Goal: Transaction & Acquisition: Book appointment/travel/reservation

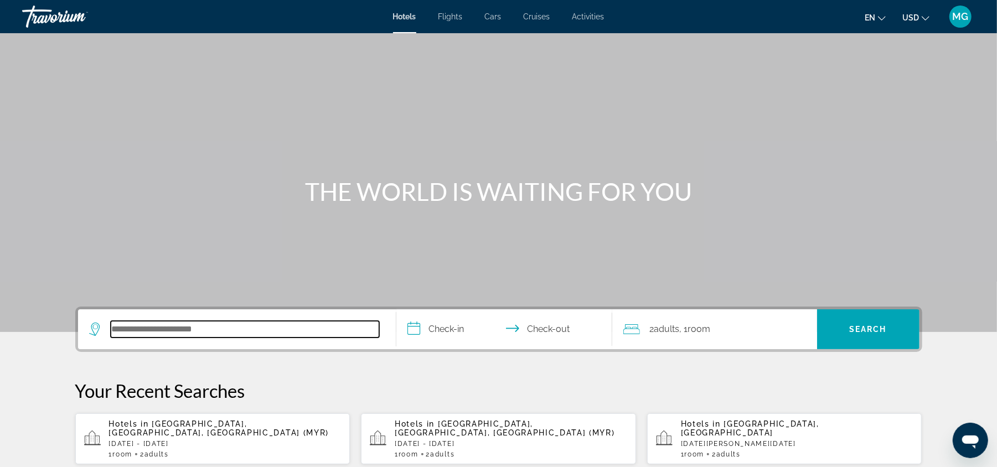
click at [203, 331] on input "Search hotel destination" at bounding box center [245, 329] width 269 height 17
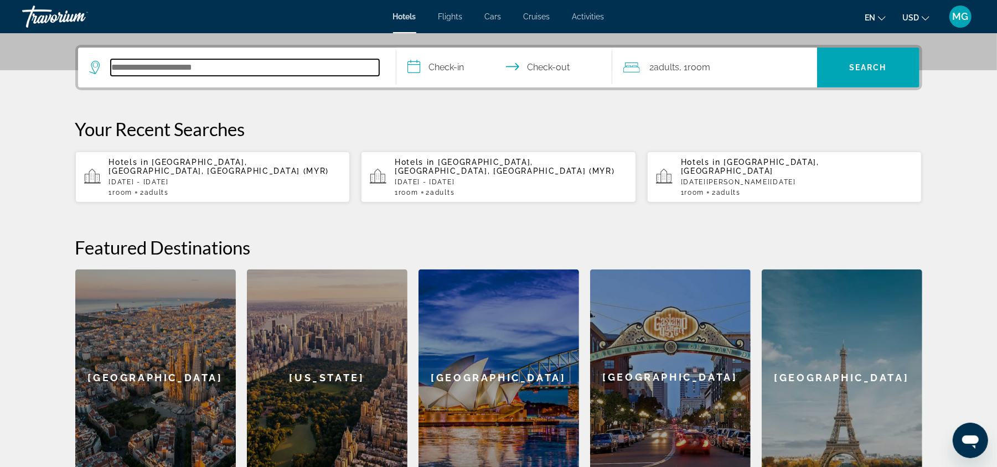
scroll to position [270, 0]
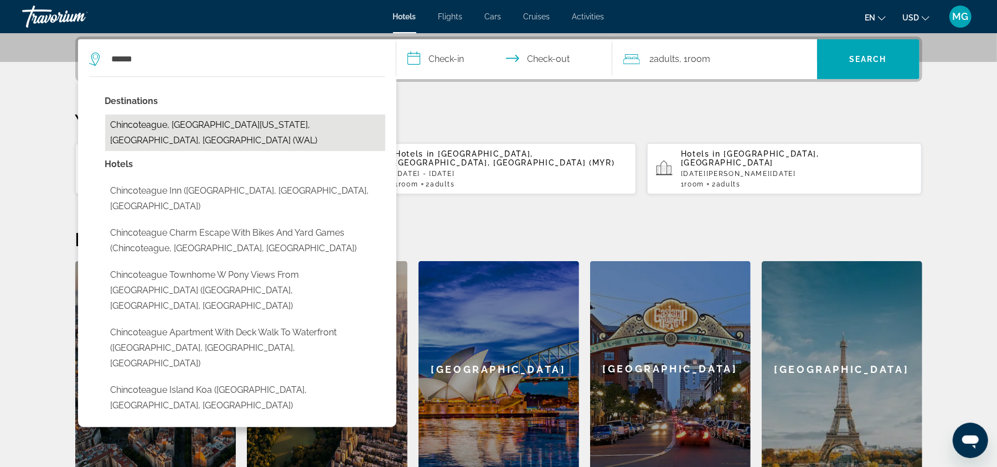
click at [254, 122] on button "Chincoteague, [GEOGRAPHIC_DATA][US_STATE], [GEOGRAPHIC_DATA], [GEOGRAPHIC_DATA]…" at bounding box center [245, 133] width 280 height 37
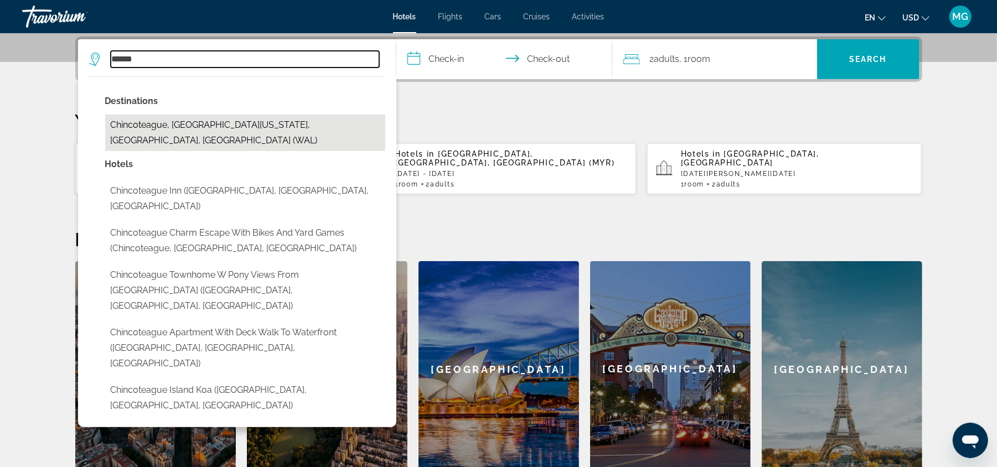
type input "**********"
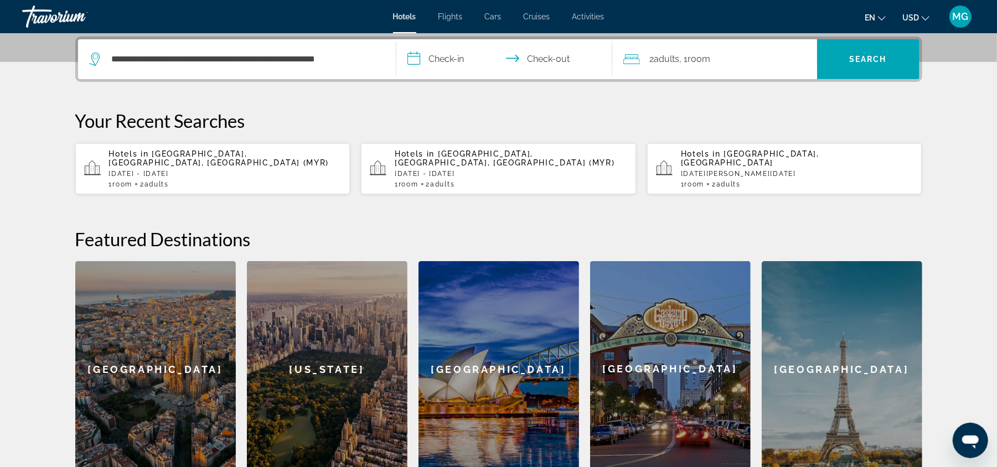
click at [446, 56] on input "**********" at bounding box center [506, 60] width 220 height 43
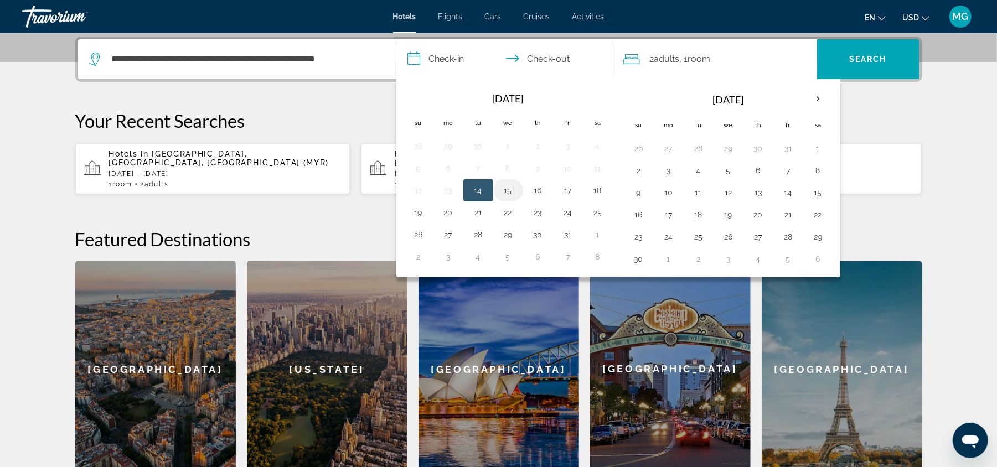
click at [512, 189] on button "15" at bounding box center [508, 191] width 18 height 16
click at [605, 193] on button "18" at bounding box center [598, 191] width 18 height 16
type input "**********"
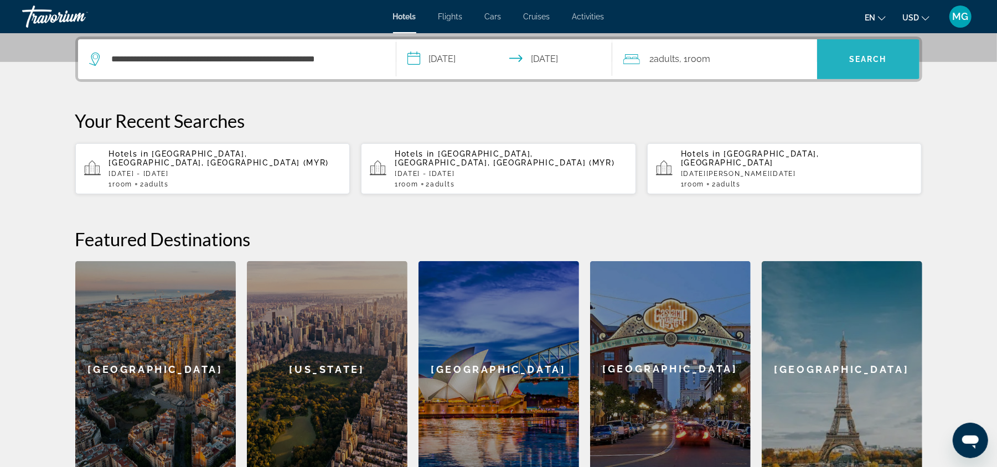
click at [849, 64] on span "Search" at bounding box center [868, 59] width 102 height 27
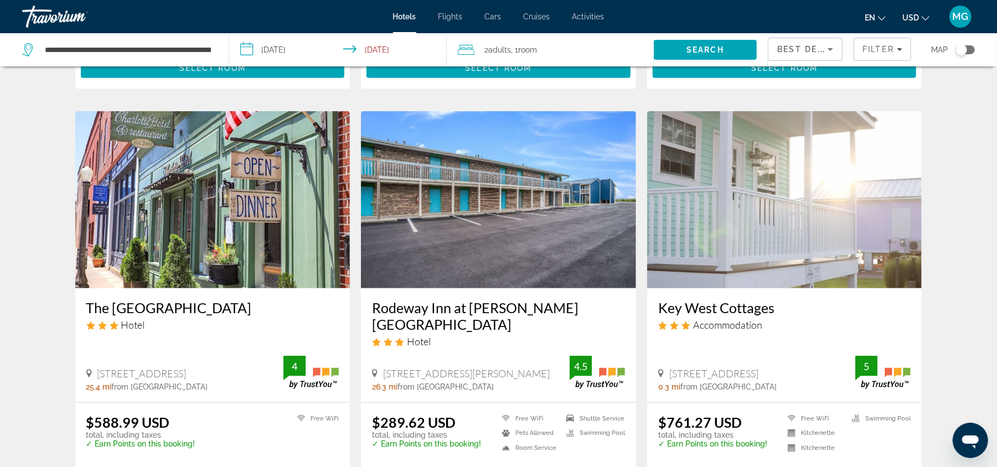
scroll to position [408, 0]
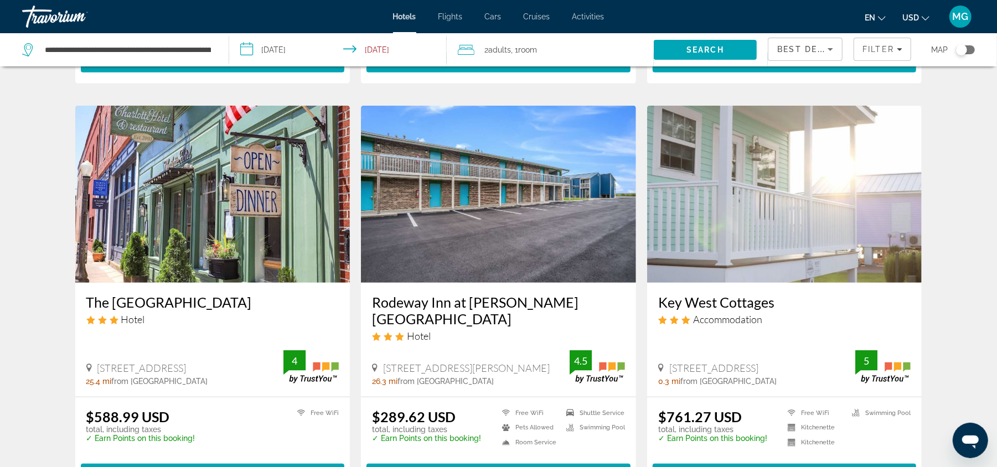
click at [730, 228] on img "Main content" at bounding box center [784, 194] width 275 height 177
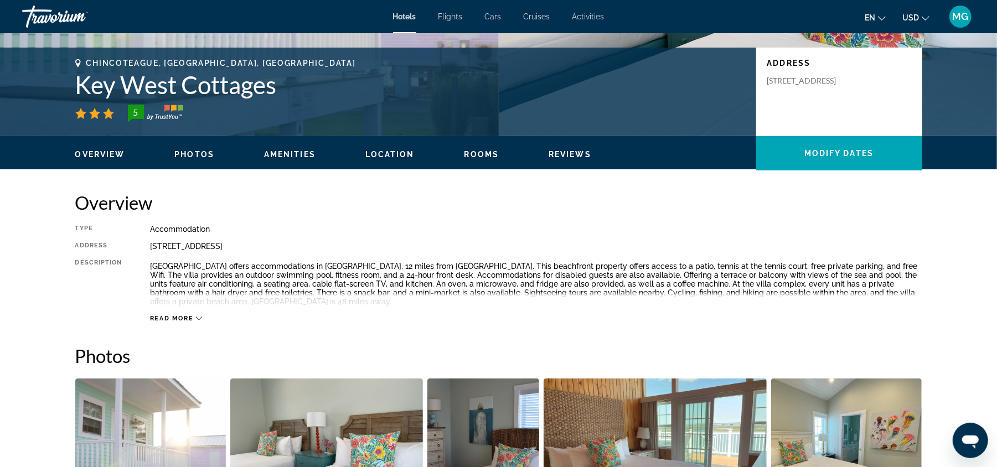
scroll to position [235, 0]
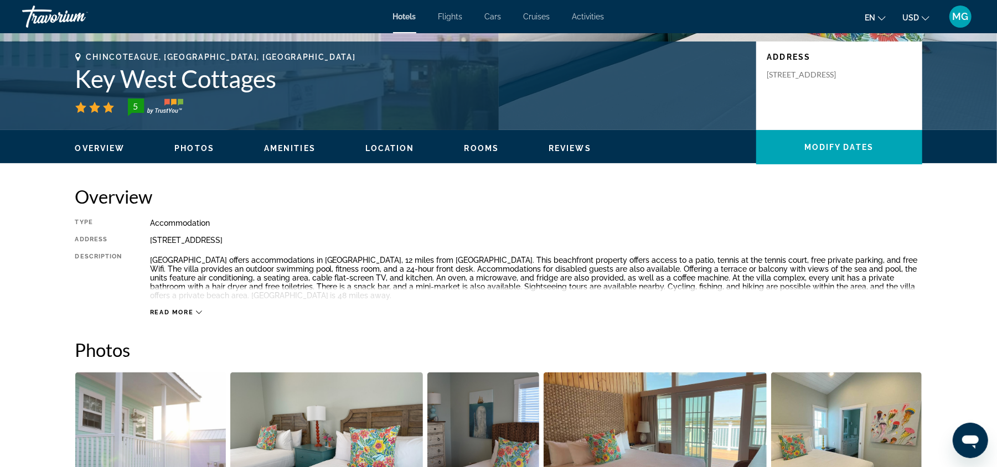
click at [174, 315] on span "Read more" at bounding box center [172, 312] width 44 height 7
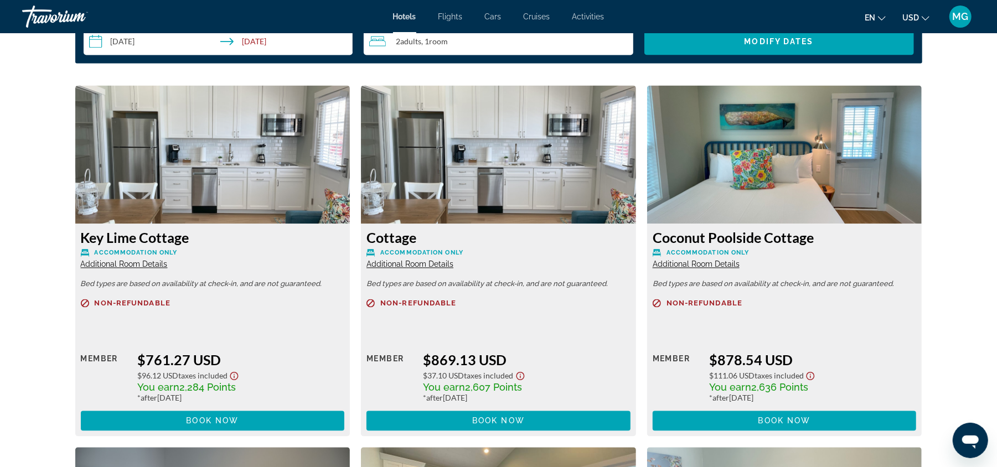
scroll to position [1454, 0]
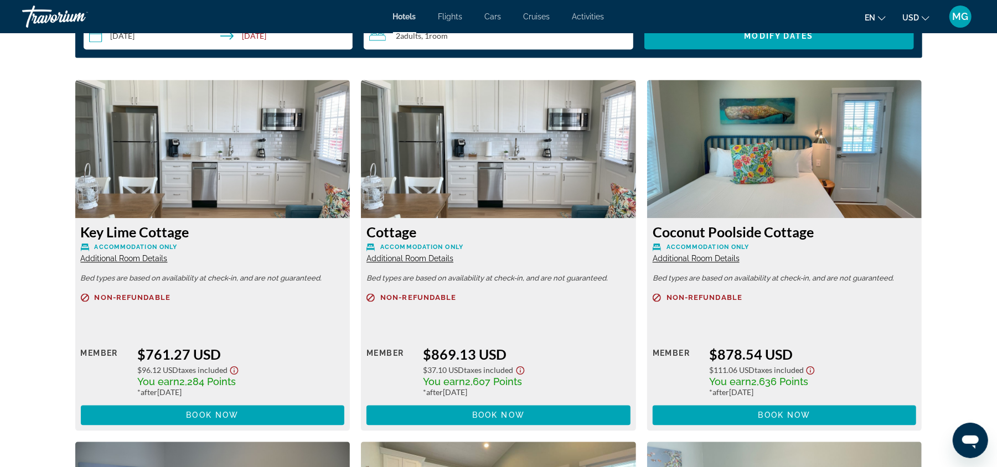
click at [172, 191] on img "Main content" at bounding box center [212, 149] width 275 height 138
click at [125, 257] on span "Additional Room Details" at bounding box center [124, 259] width 87 height 9
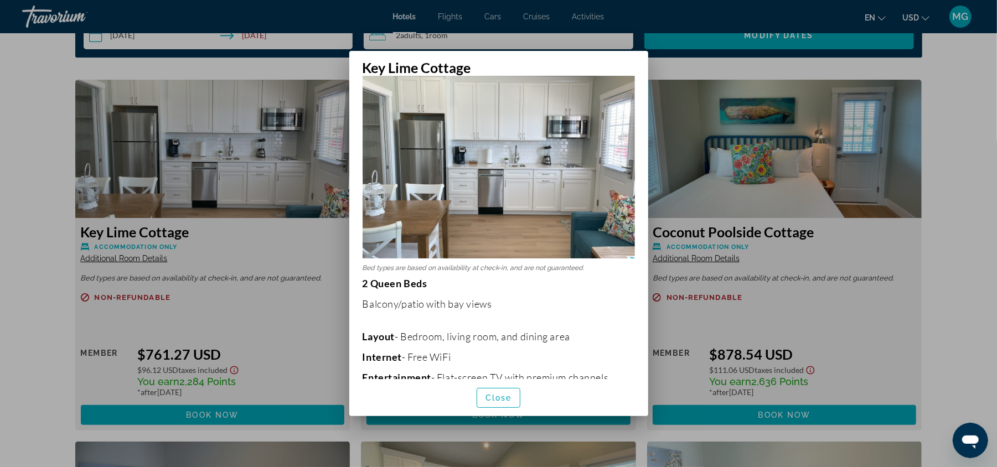
scroll to position [0, 0]
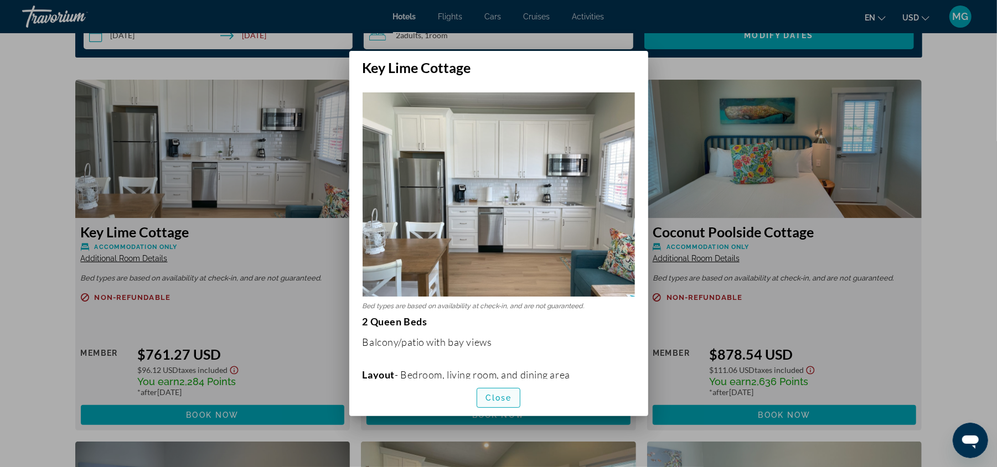
click at [507, 399] on span "Close" at bounding box center [499, 398] width 27 height 9
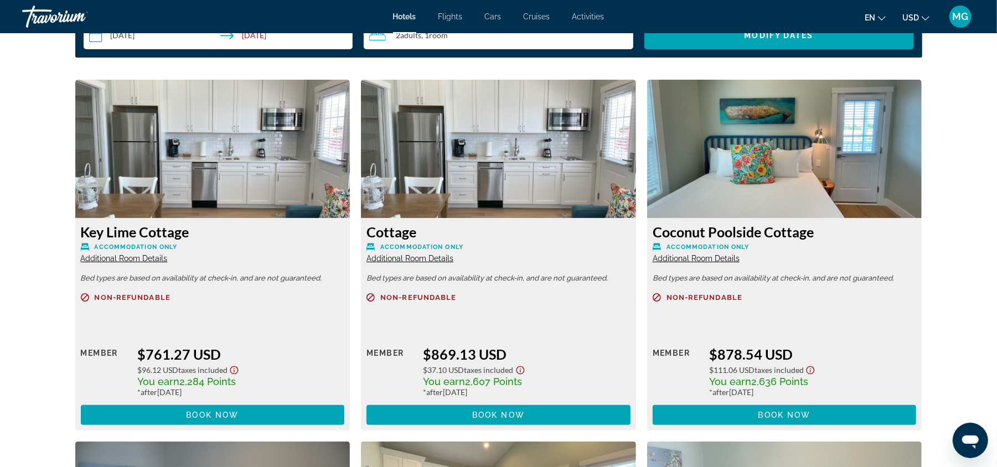
scroll to position [1454, 0]
click at [426, 257] on span "Additional Room Details" at bounding box center [410, 259] width 87 height 9
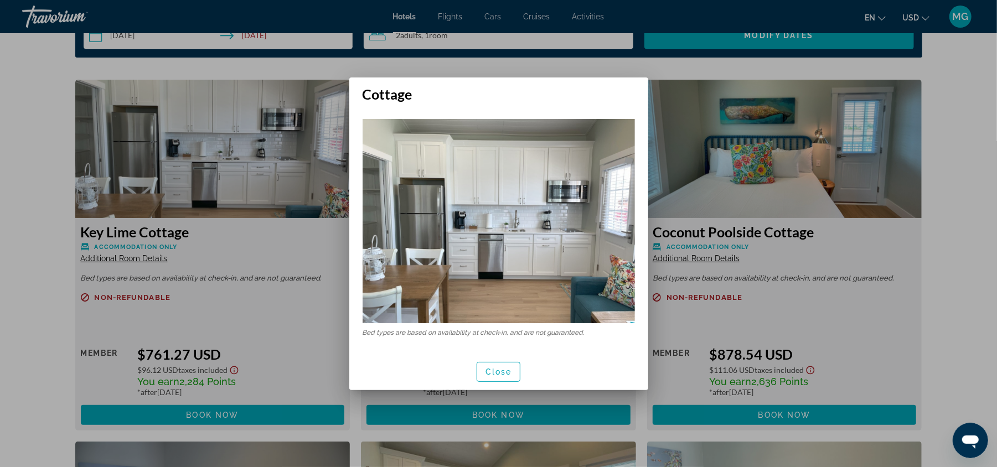
scroll to position [0, 0]
click at [499, 369] on span "Close" at bounding box center [499, 372] width 27 height 9
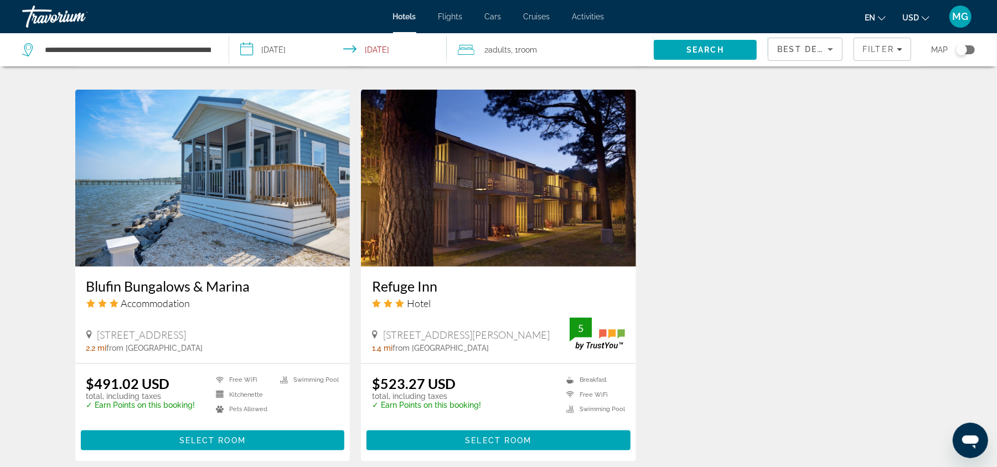
scroll to position [833, 0]
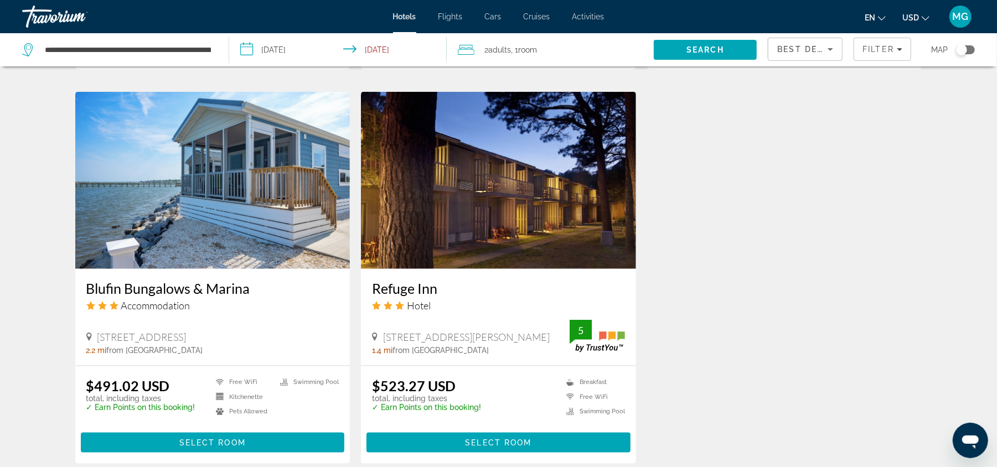
click at [218, 167] on img "Main content" at bounding box center [212, 180] width 275 height 177
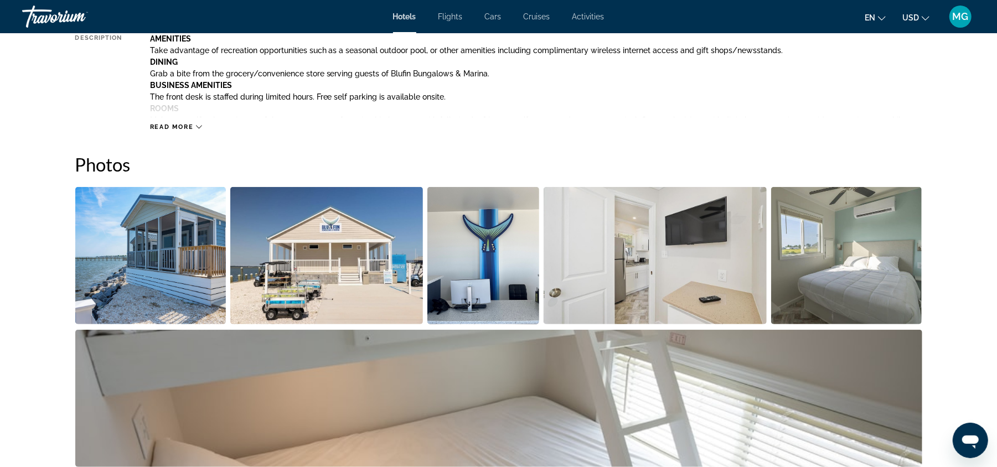
scroll to position [457, 0]
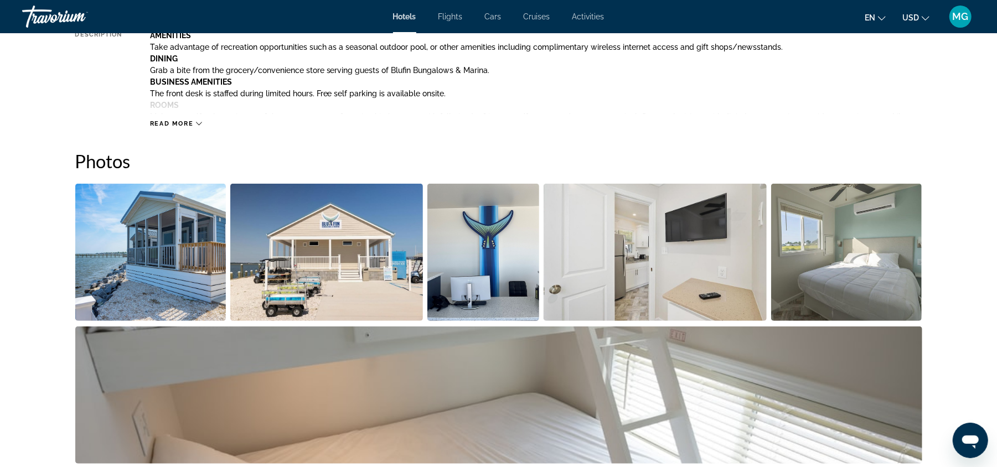
click at [178, 235] on img "Open full-screen image slider" at bounding box center [150, 252] width 151 height 137
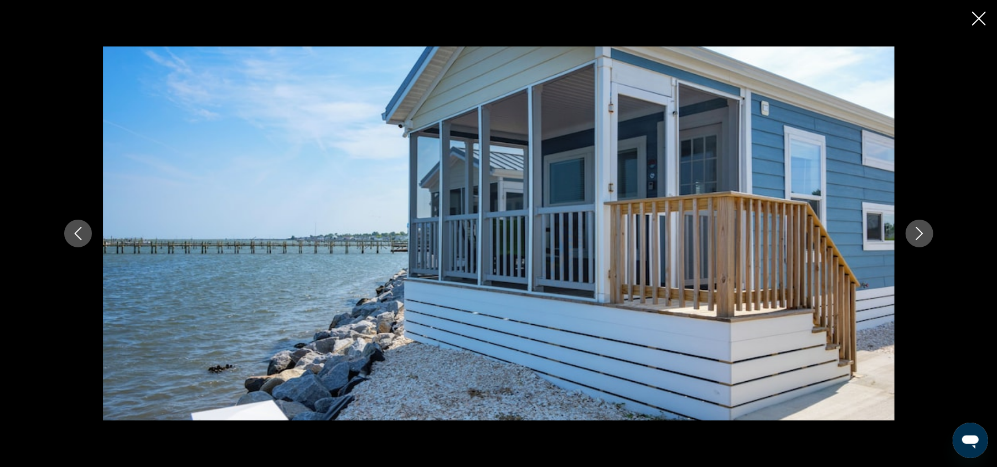
click at [920, 235] on icon "Next image" at bounding box center [919, 233] width 7 height 13
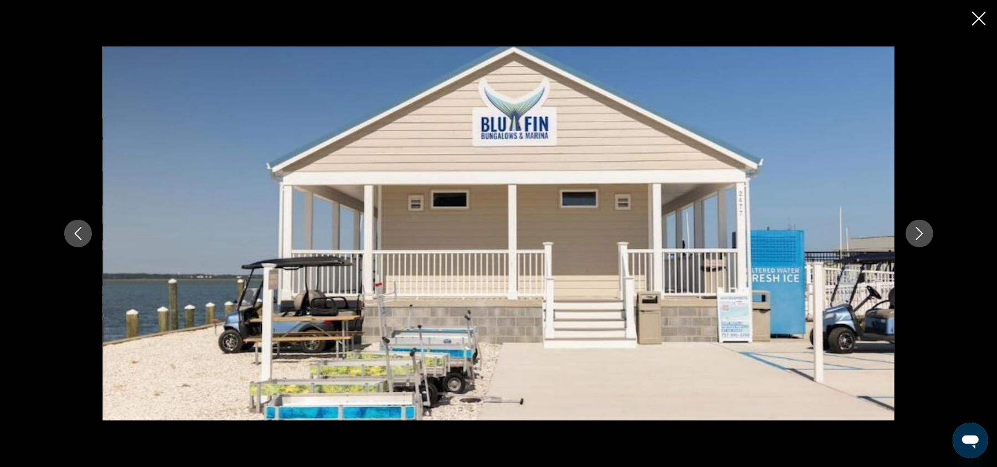
click at [920, 235] on icon "Next image" at bounding box center [919, 233] width 7 height 13
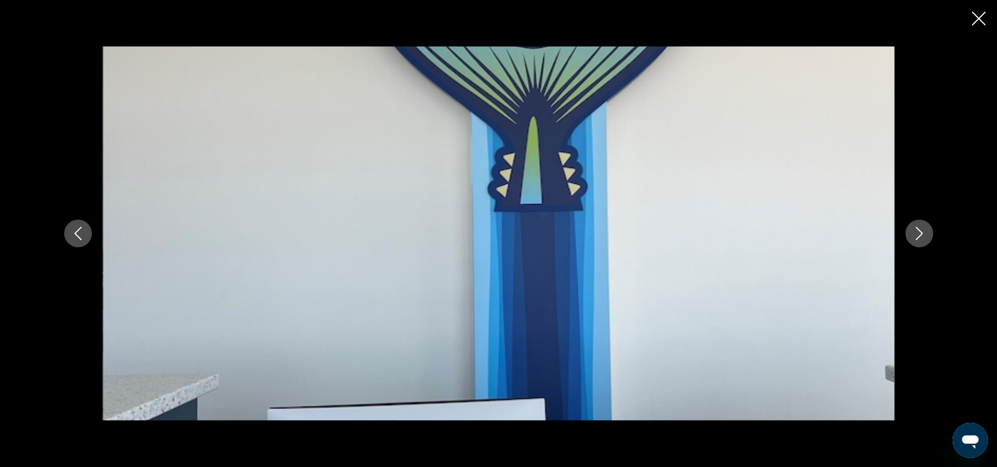
click at [920, 235] on icon "Next image" at bounding box center [919, 233] width 7 height 13
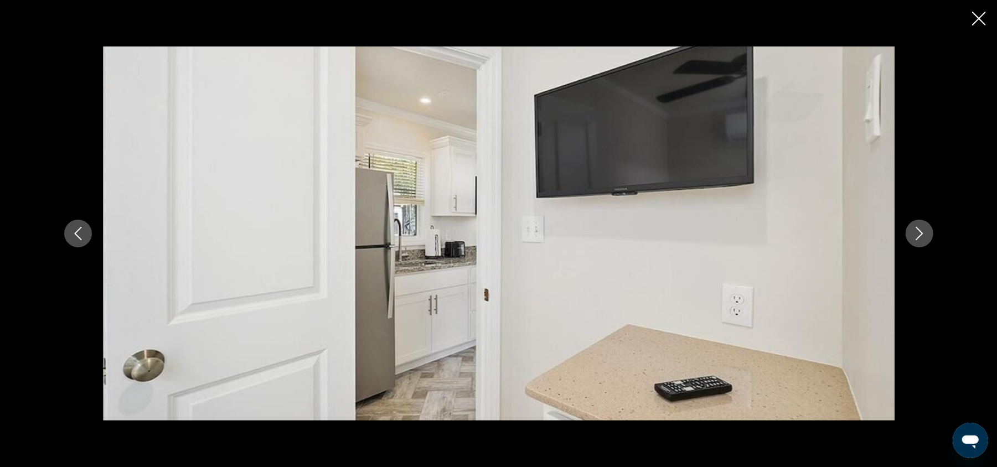
click at [920, 235] on icon "Next image" at bounding box center [919, 233] width 7 height 13
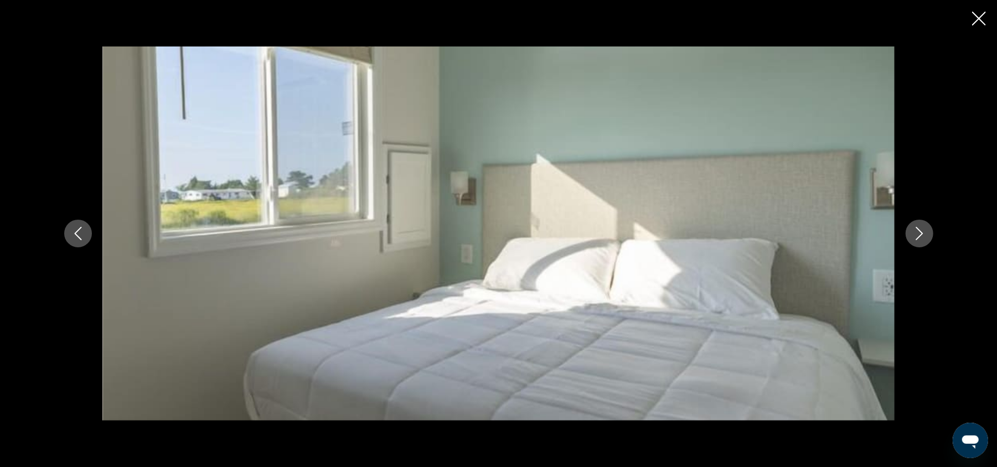
click at [920, 235] on icon "Next image" at bounding box center [919, 233] width 7 height 13
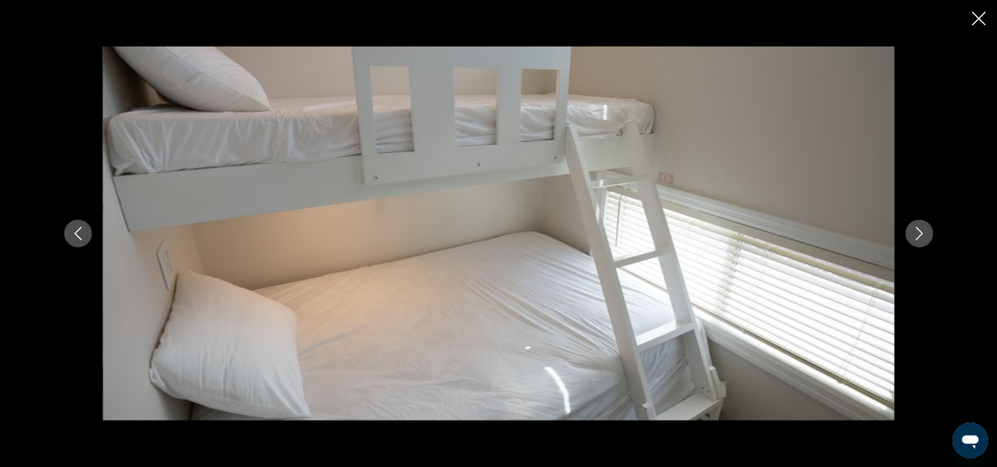
click at [920, 235] on icon "Next image" at bounding box center [919, 233] width 7 height 13
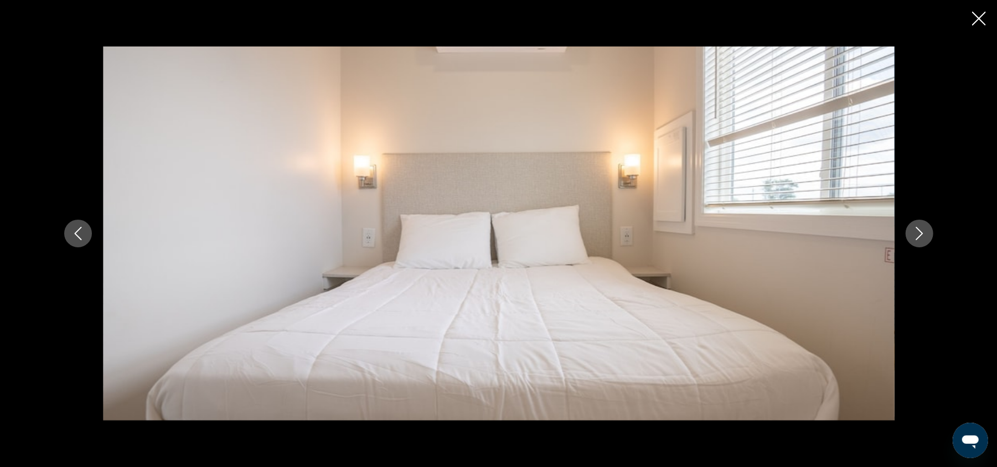
click at [920, 235] on icon "Next image" at bounding box center [919, 233] width 7 height 13
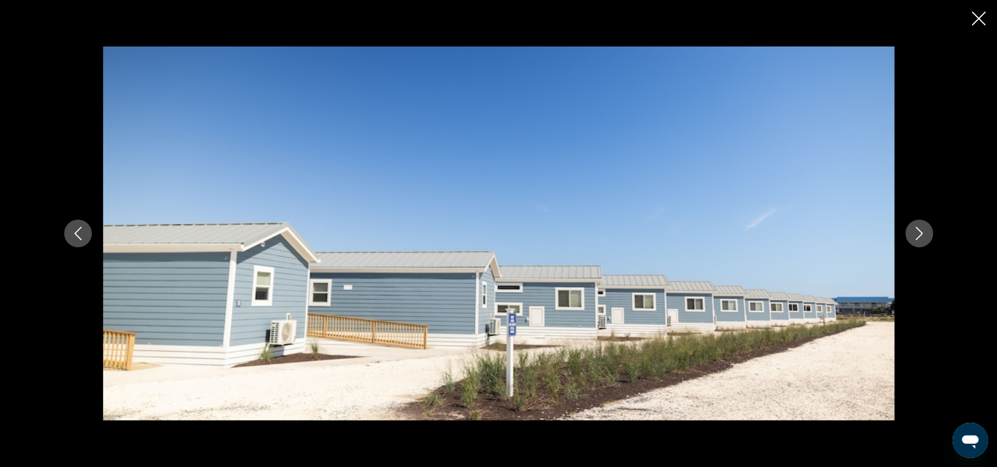
click at [920, 235] on icon "Next image" at bounding box center [919, 233] width 7 height 13
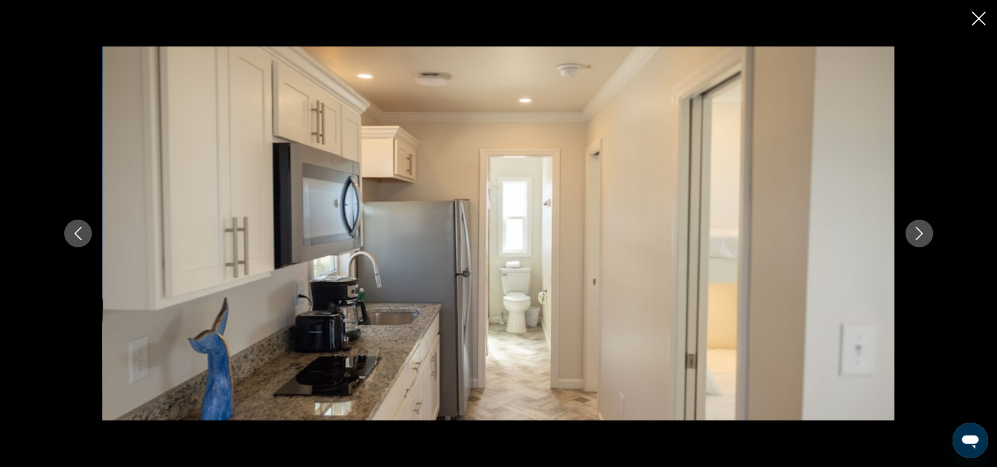
click at [920, 235] on icon "Next image" at bounding box center [919, 233] width 7 height 13
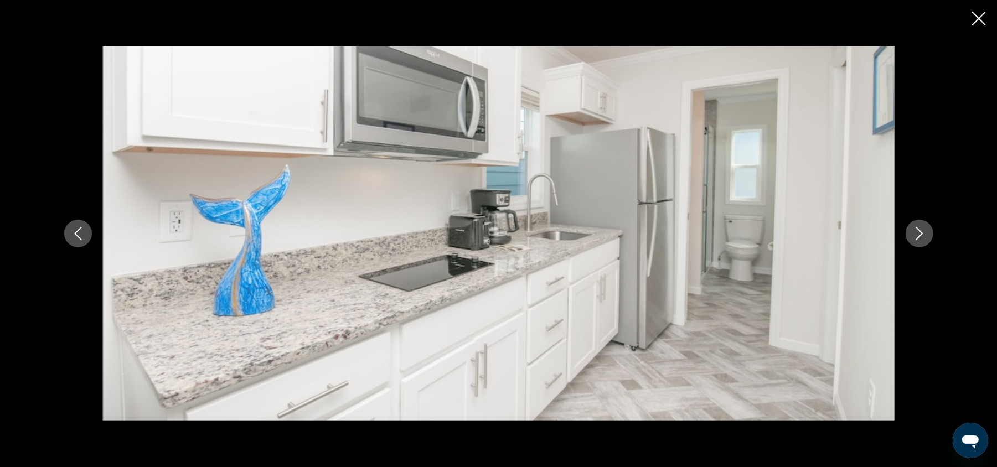
click at [920, 235] on icon "Next image" at bounding box center [919, 233] width 7 height 13
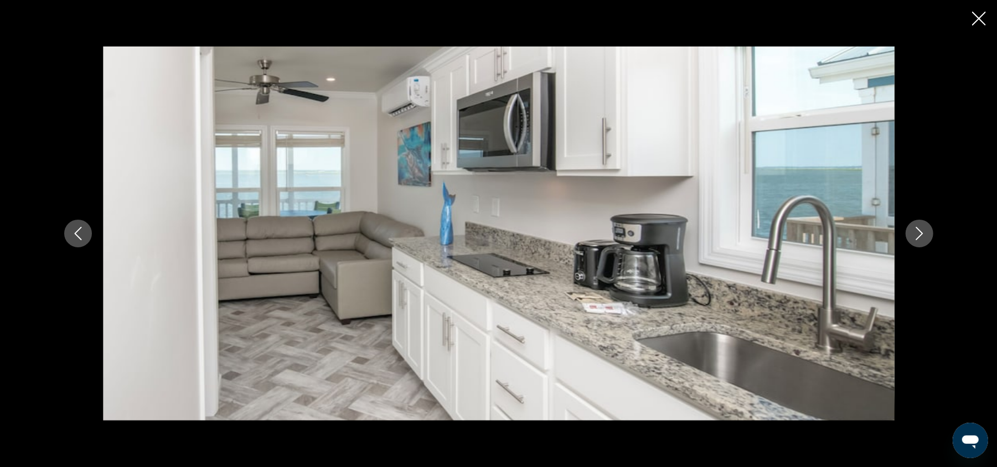
click at [920, 235] on icon "Next image" at bounding box center [919, 233] width 7 height 13
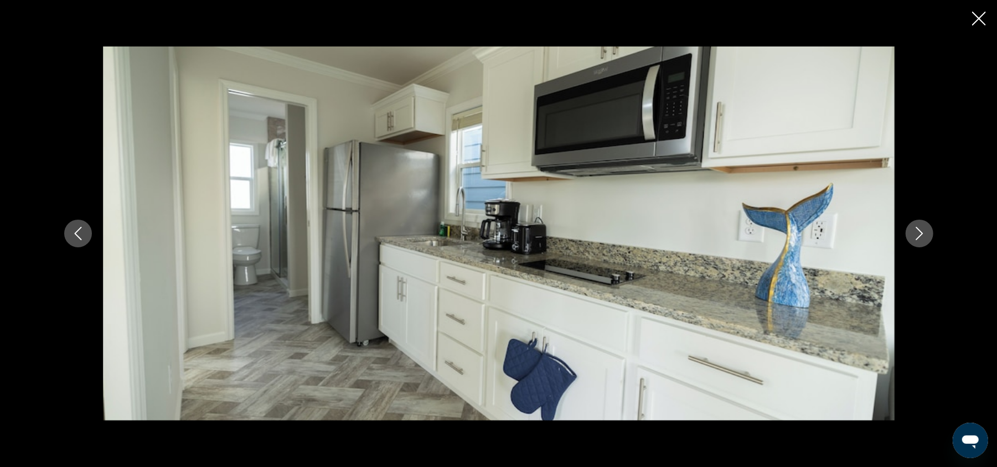
click at [920, 235] on icon "Next image" at bounding box center [919, 233] width 7 height 13
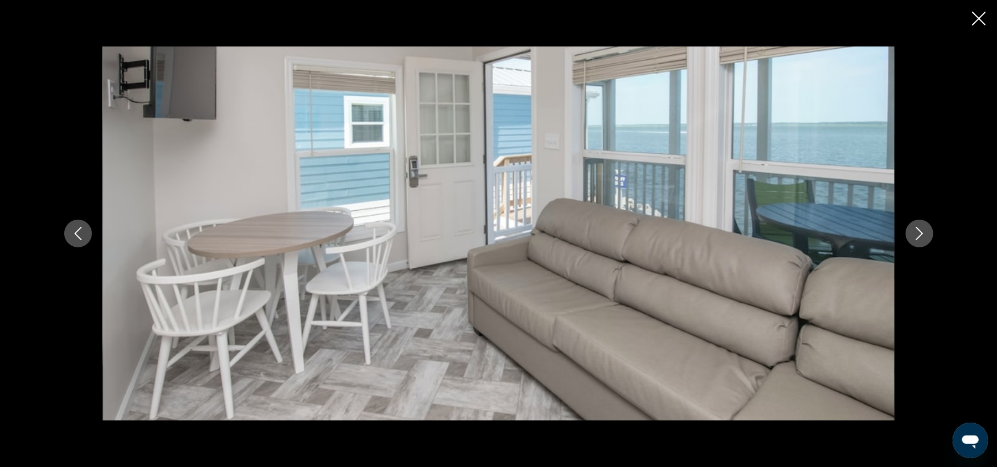
click at [920, 235] on icon "Next image" at bounding box center [919, 233] width 7 height 13
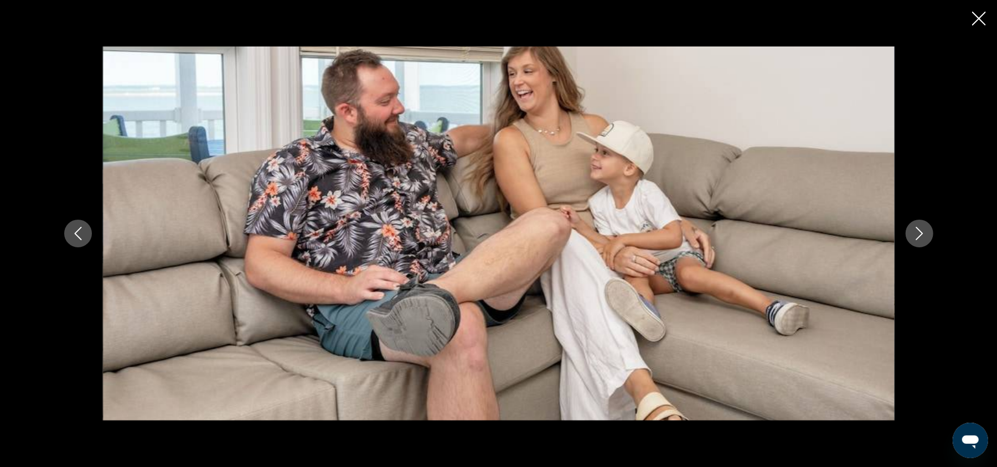
click at [920, 235] on icon "Next image" at bounding box center [919, 233] width 7 height 13
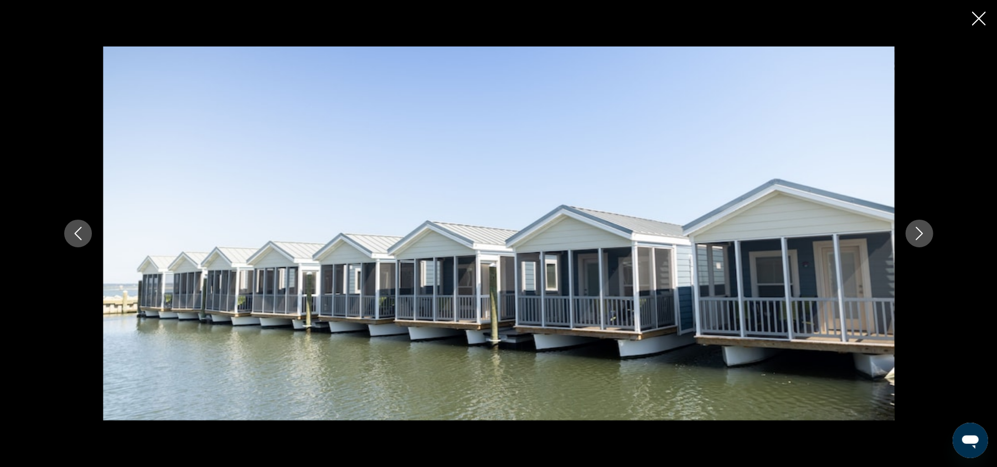
click at [920, 235] on icon "Next image" at bounding box center [919, 233] width 7 height 13
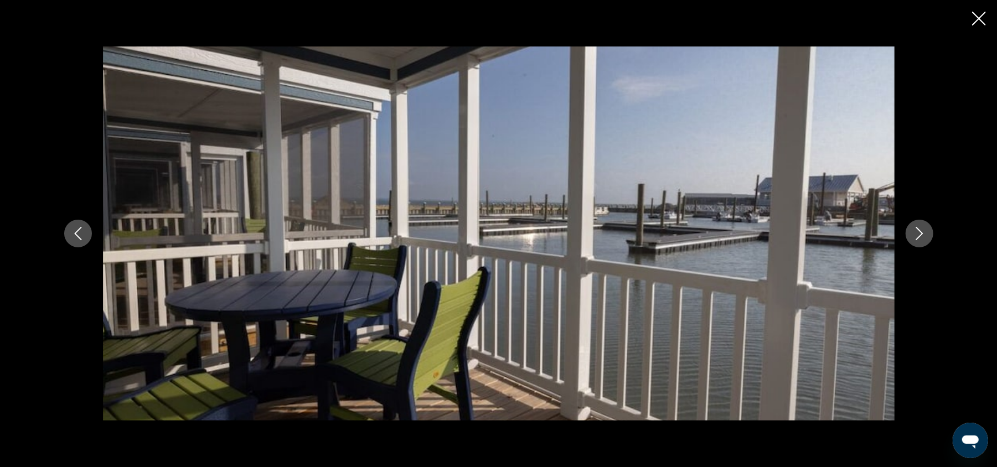
click at [920, 235] on icon "Next image" at bounding box center [919, 233] width 7 height 13
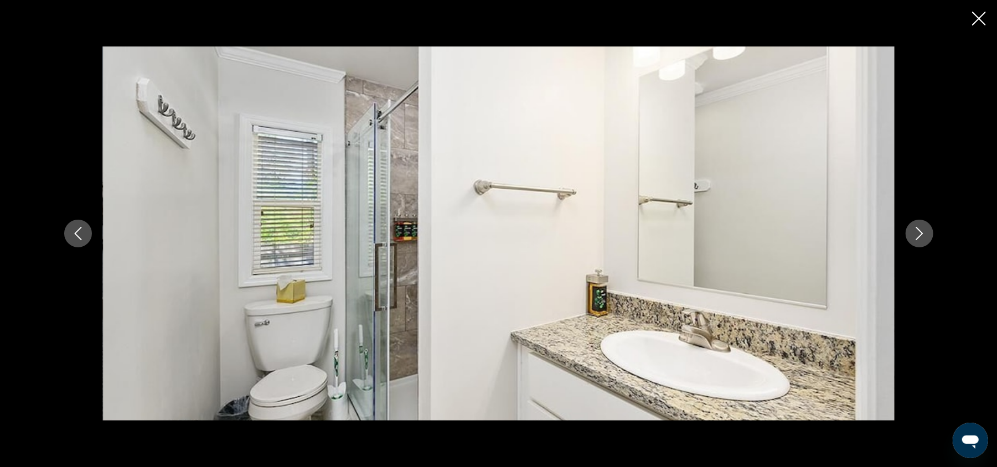
click at [920, 235] on icon "Next image" at bounding box center [919, 233] width 7 height 13
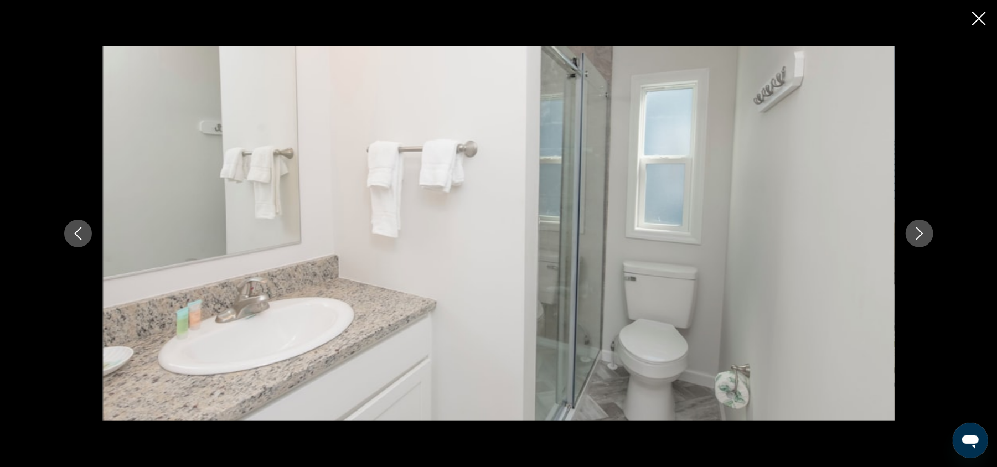
click at [920, 235] on icon "Next image" at bounding box center [919, 233] width 7 height 13
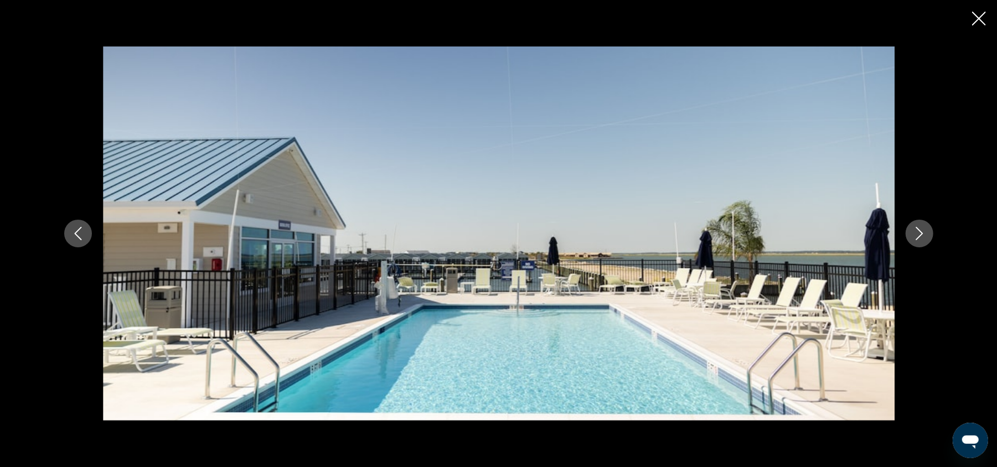
click at [920, 235] on icon "Next image" at bounding box center [919, 233] width 7 height 13
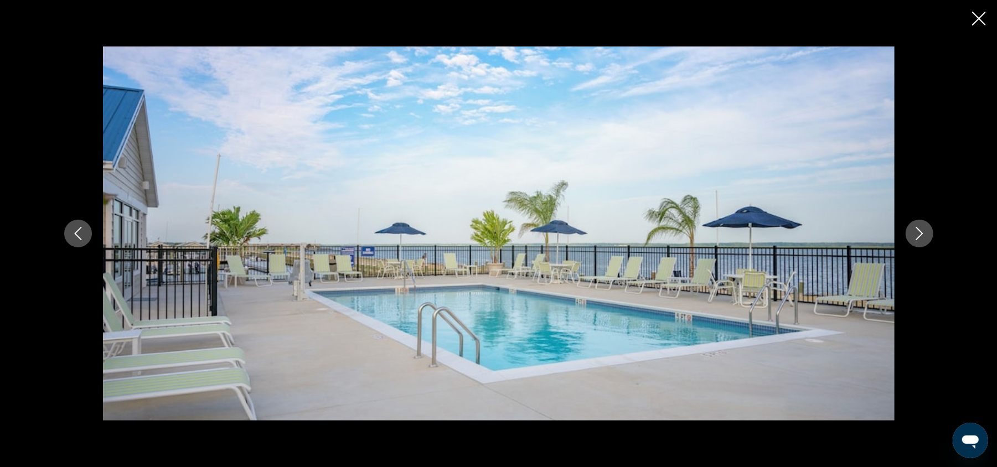
click at [920, 235] on icon "Next image" at bounding box center [919, 233] width 7 height 13
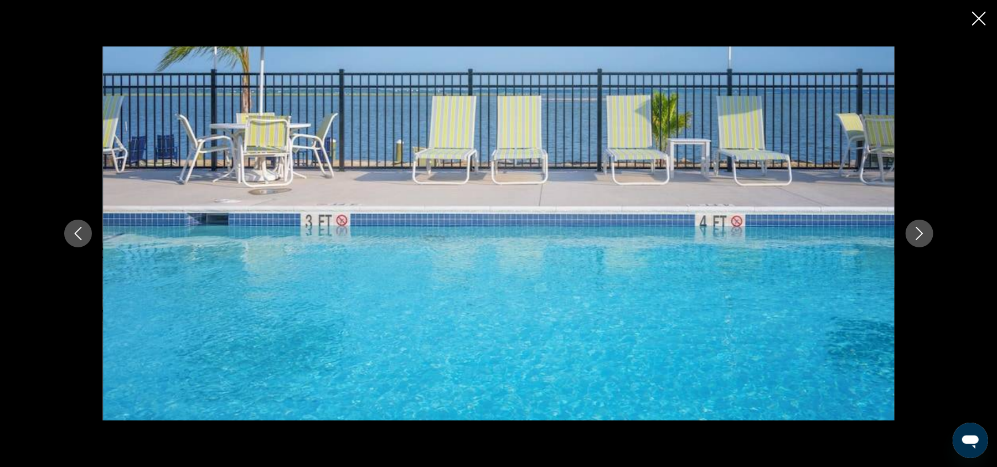
click at [920, 235] on icon "Next image" at bounding box center [919, 233] width 7 height 13
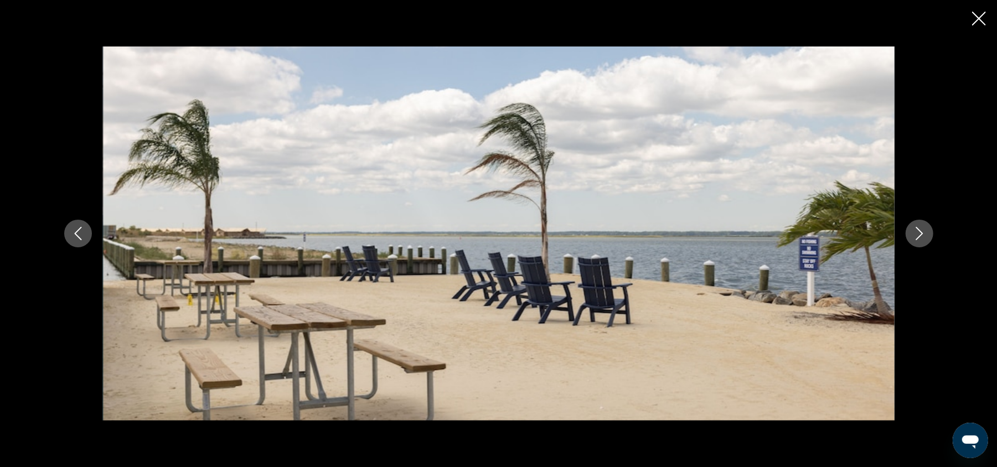
click at [920, 235] on icon "Next image" at bounding box center [919, 233] width 7 height 13
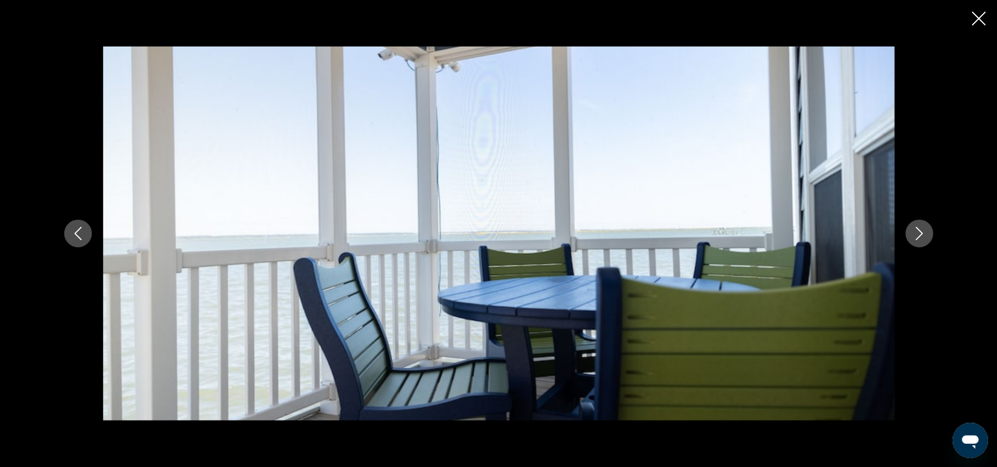
click at [920, 235] on icon "Next image" at bounding box center [919, 233] width 7 height 13
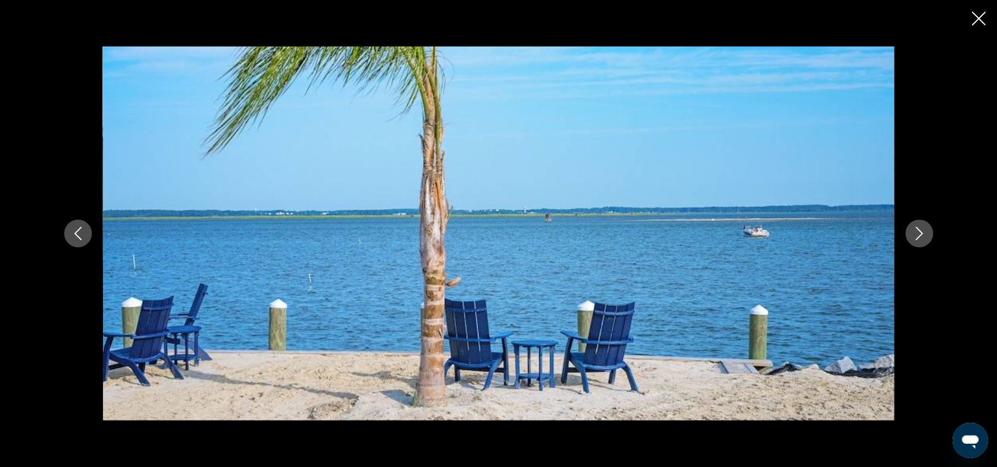
click at [920, 235] on icon "Next image" at bounding box center [919, 233] width 7 height 13
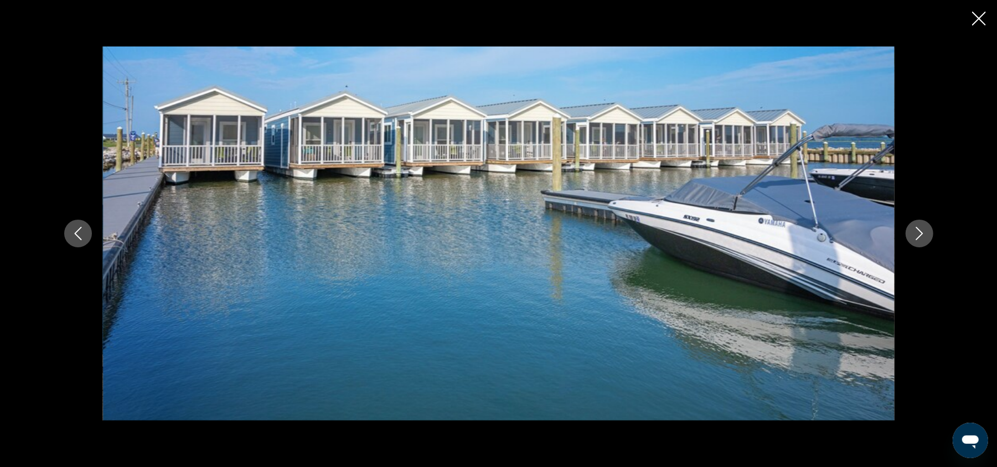
click at [975, 16] on icon "Close slideshow" at bounding box center [979, 19] width 14 height 14
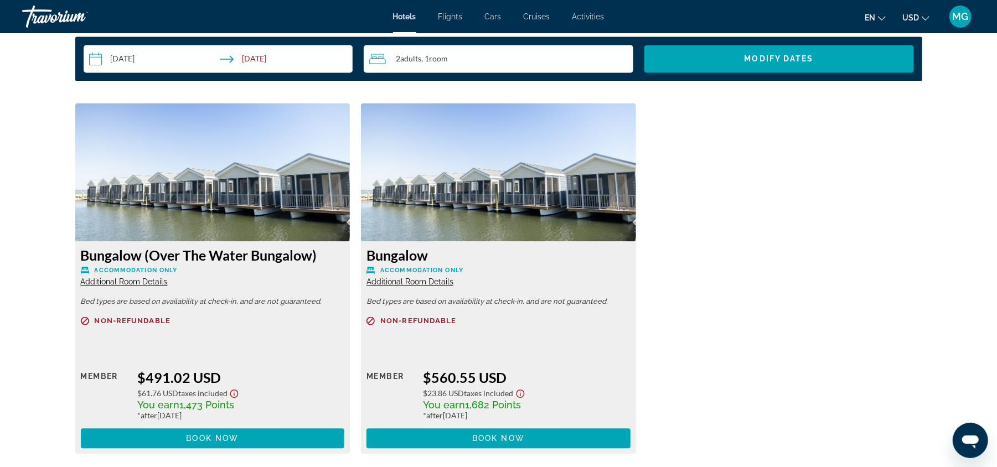
scroll to position [1467, 0]
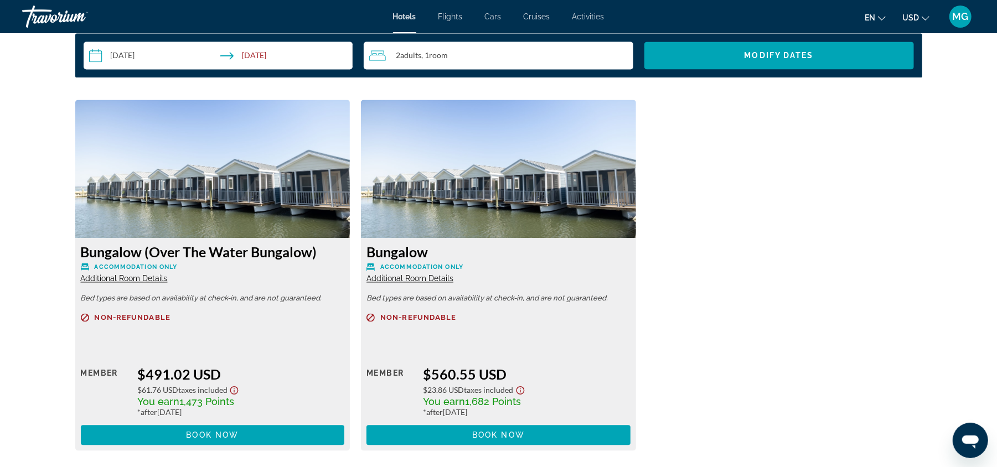
click at [399, 277] on span "Additional Room Details" at bounding box center [410, 279] width 87 height 9
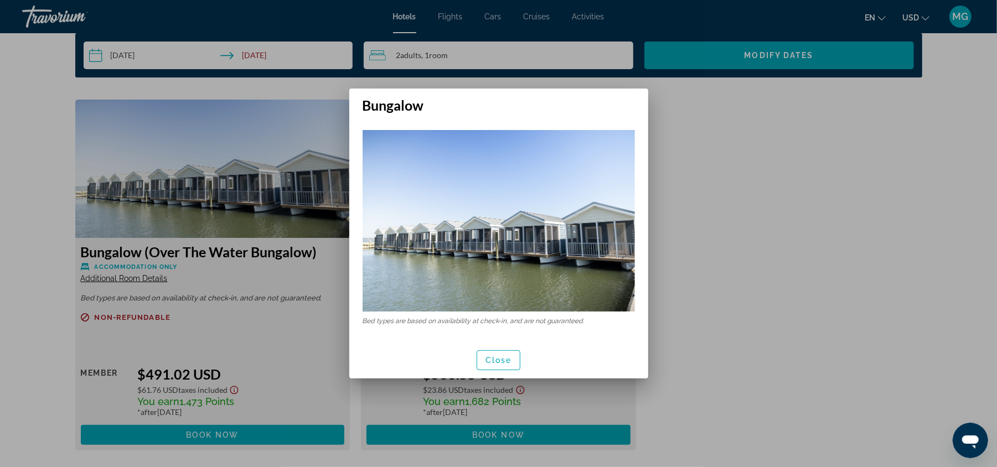
scroll to position [0, 0]
click at [505, 362] on span "Close" at bounding box center [499, 360] width 27 height 9
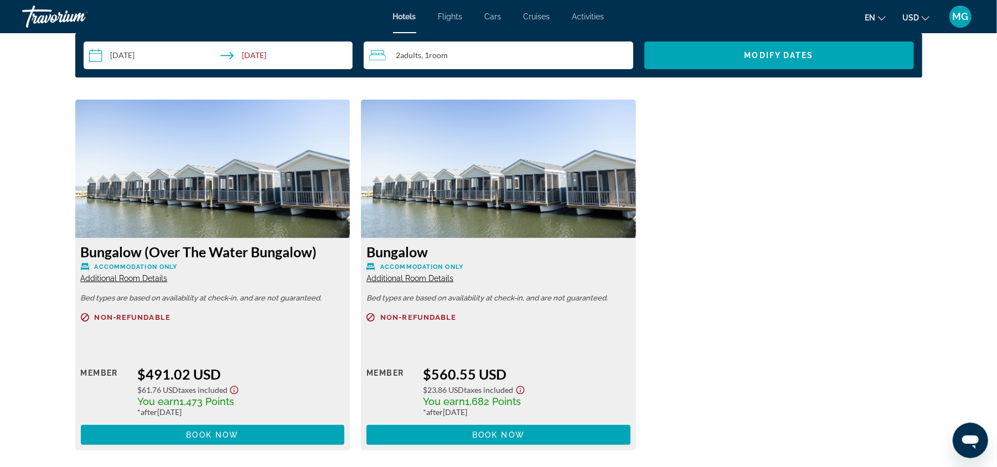
scroll to position [1467, 0]
click at [131, 278] on span "Additional Room Details" at bounding box center [124, 279] width 87 height 9
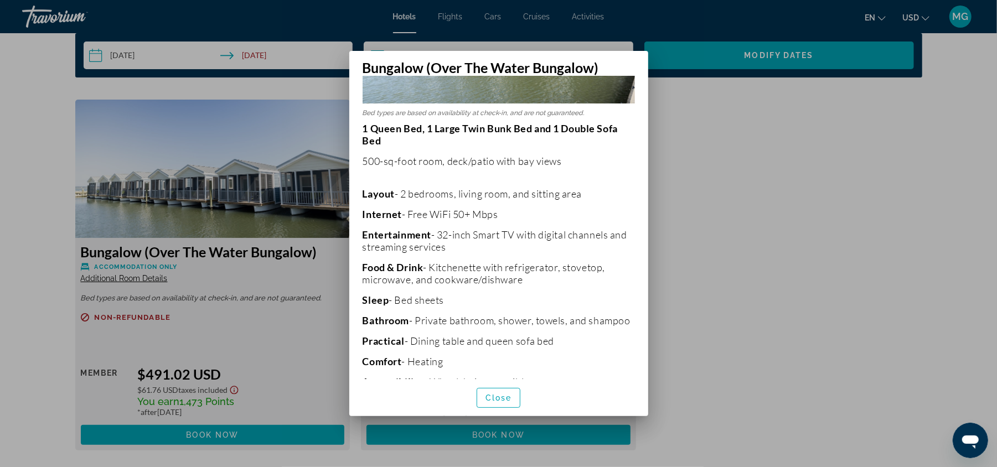
scroll to position [0, 0]
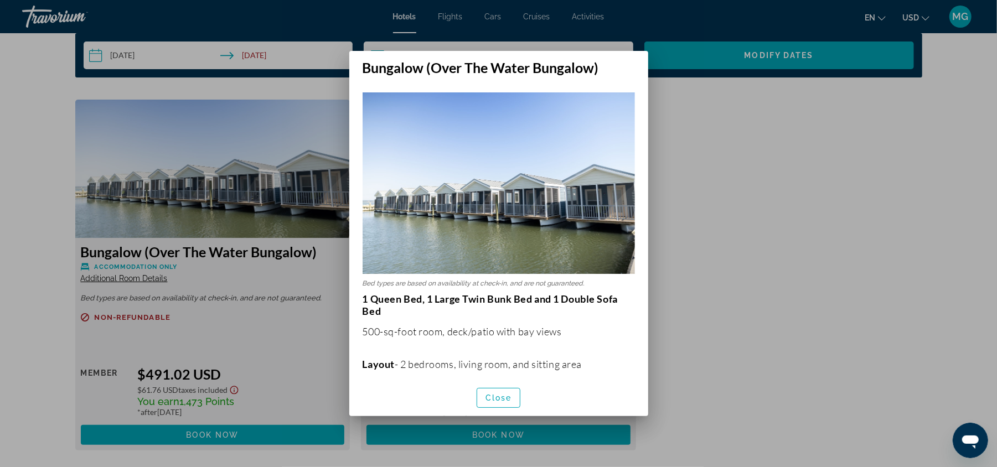
click at [725, 255] on div at bounding box center [498, 233] width 997 height 467
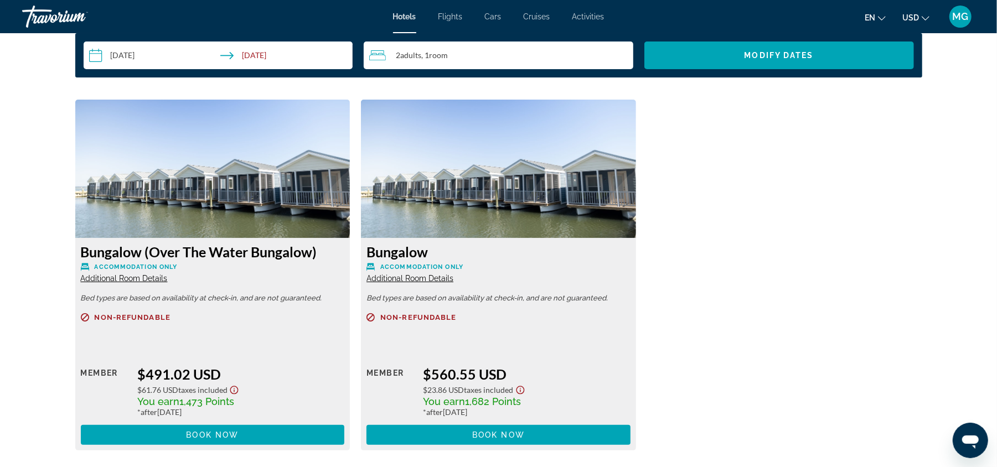
scroll to position [1467, 0]
click at [424, 278] on span "Additional Room Details" at bounding box center [410, 279] width 87 height 9
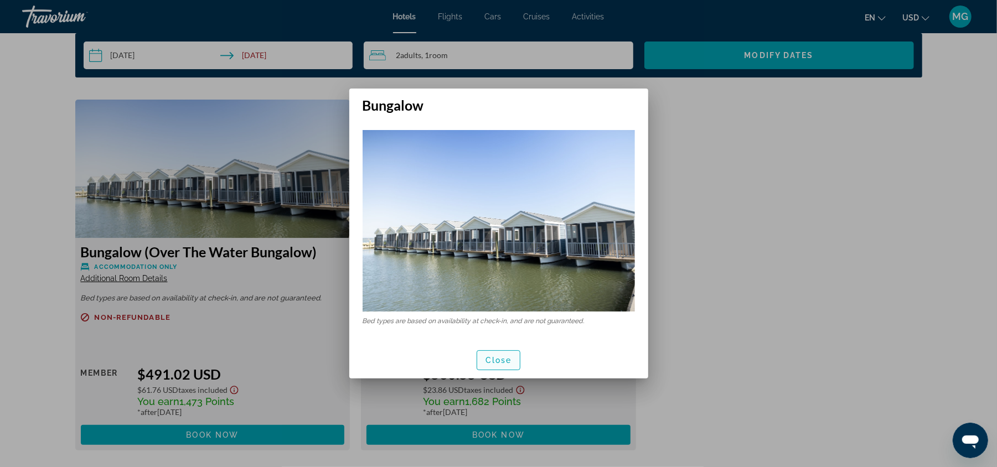
click at [502, 359] on span "Close" at bounding box center [499, 360] width 27 height 9
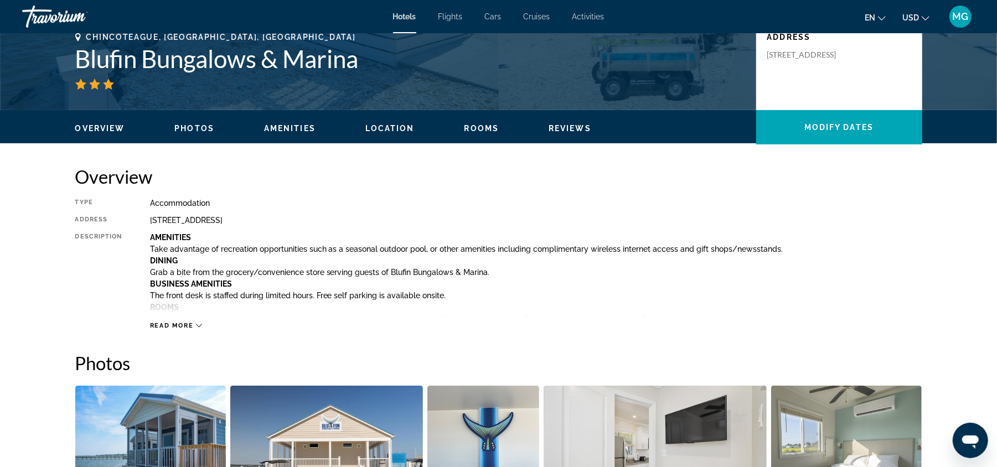
scroll to position [251, 0]
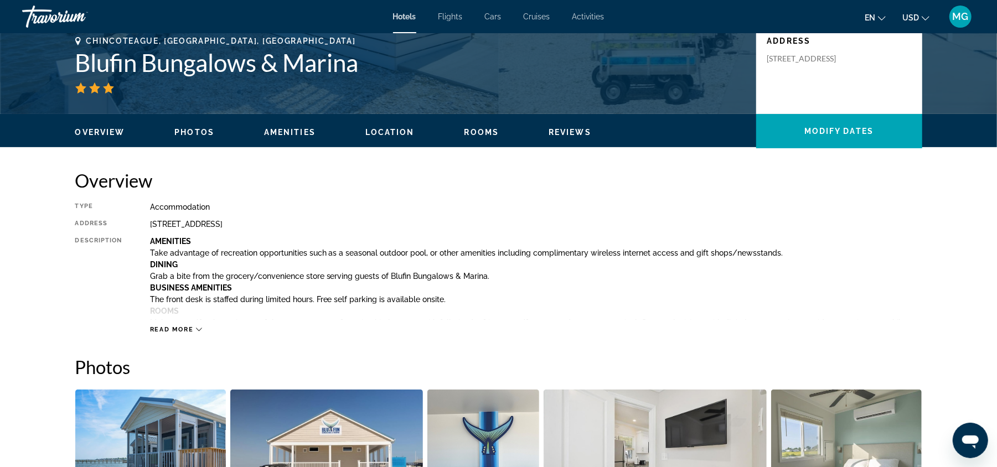
click at [182, 326] on span "Read more" at bounding box center [172, 329] width 44 height 7
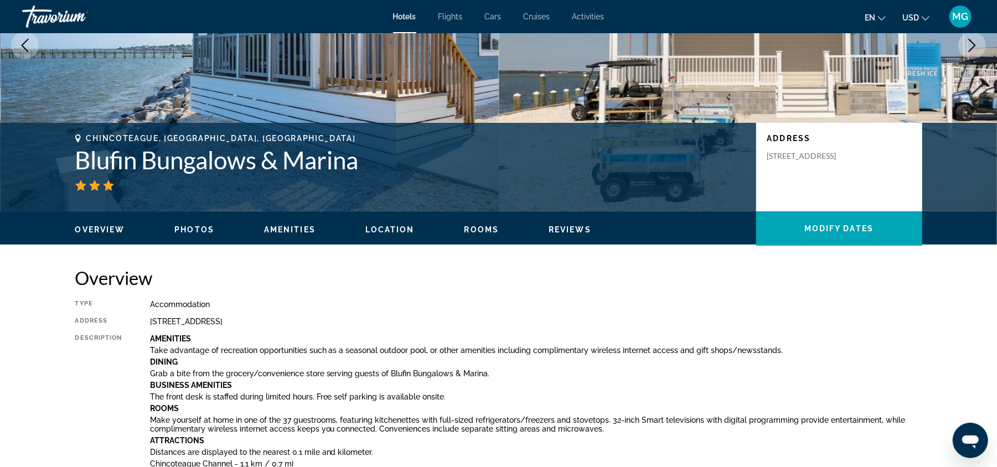
scroll to position [0, 0]
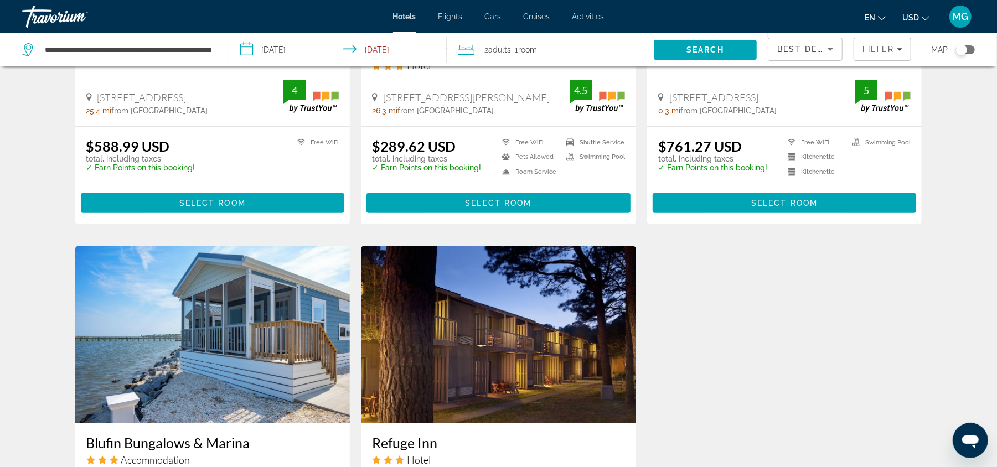
scroll to position [591, 0]
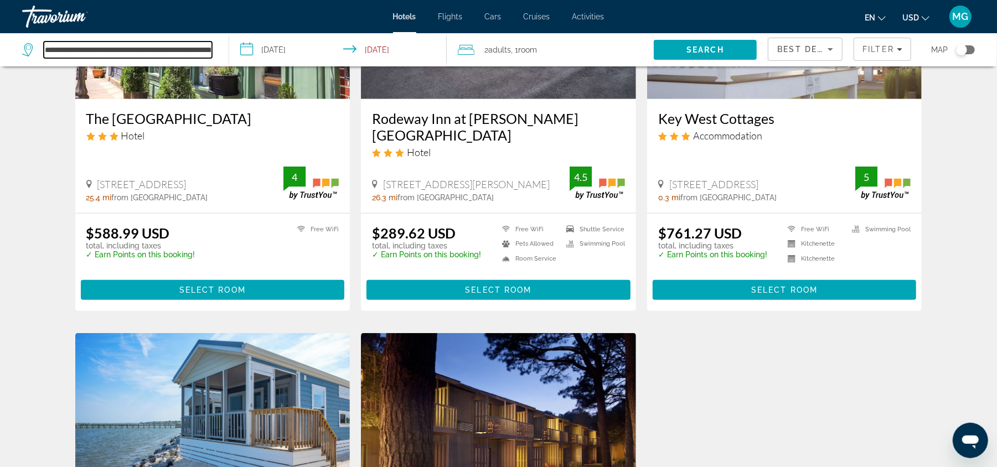
click at [164, 47] on input "**********" at bounding box center [128, 50] width 168 height 17
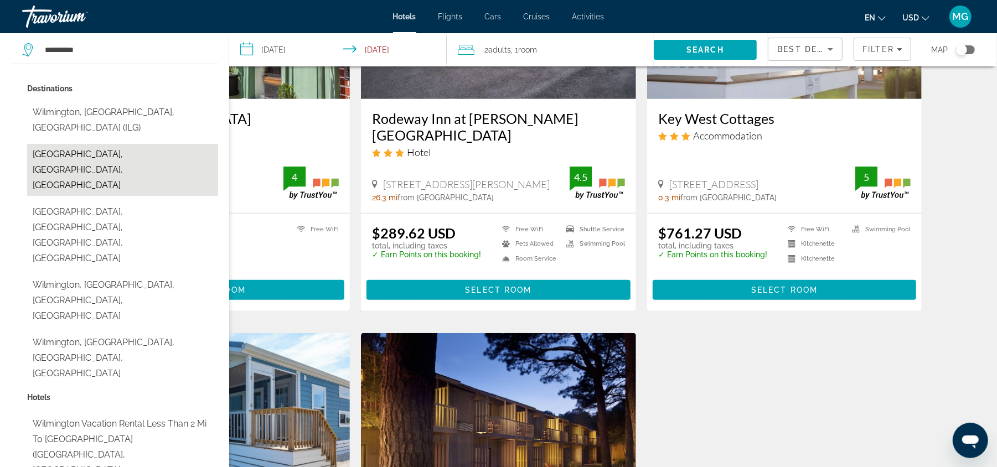
click at [101, 144] on button "Wilmington, NC, United States" at bounding box center [122, 170] width 191 height 52
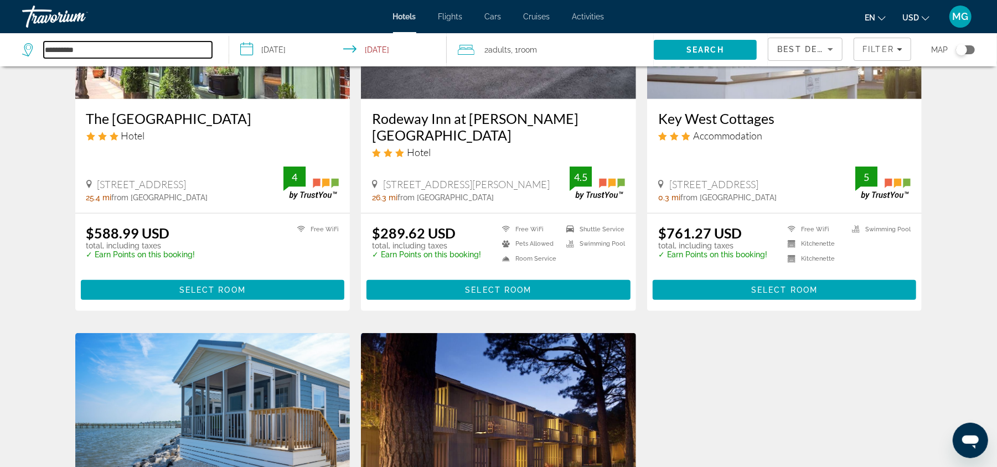
type input "**********"
click at [703, 49] on span "Search" at bounding box center [706, 49] width 38 height 9
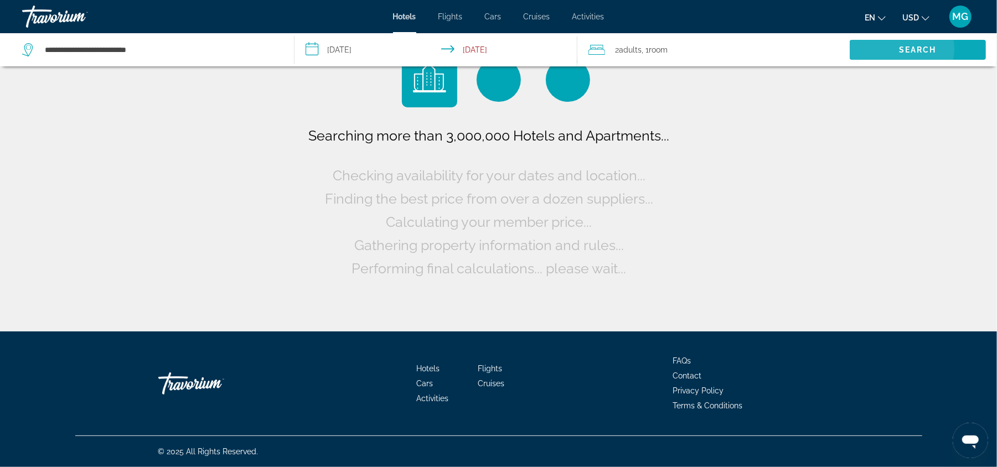
scroll to position [0, 0]
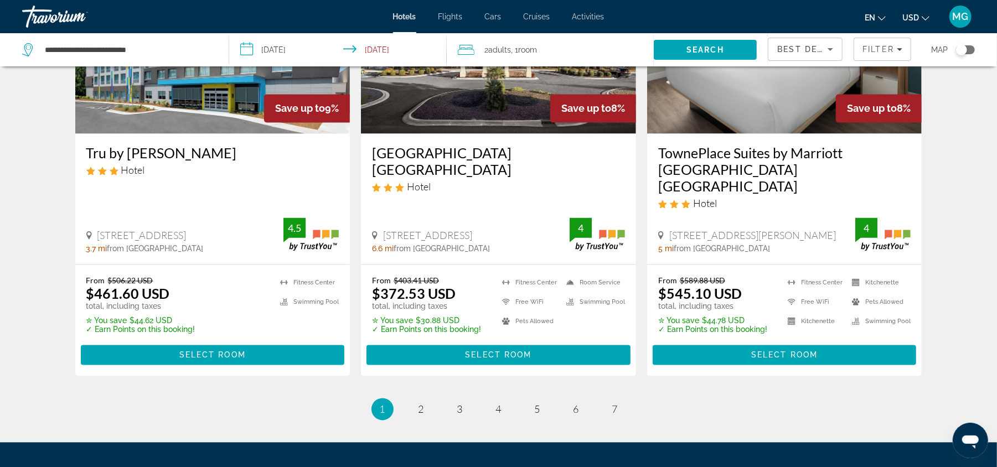
scroll to position [1520, 0]
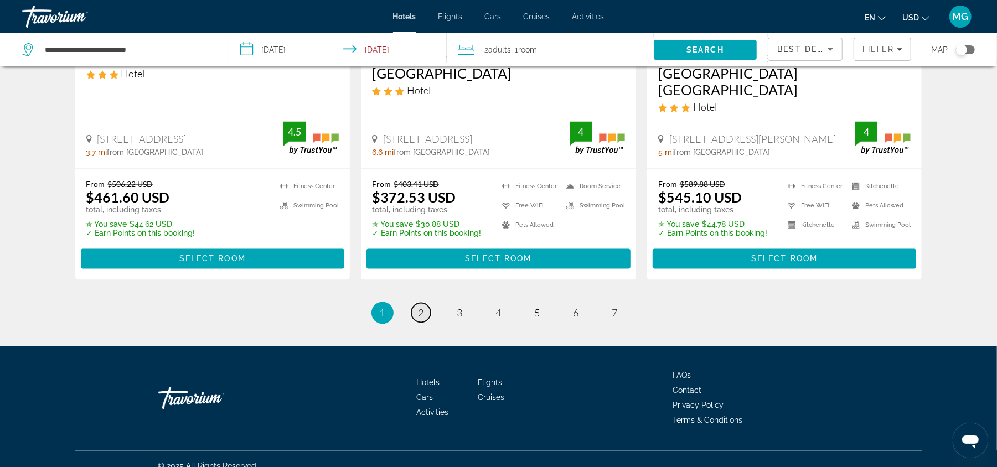
click at [424, 303] on link "page 2" at bounding box center [420, 312] width 19 height 19
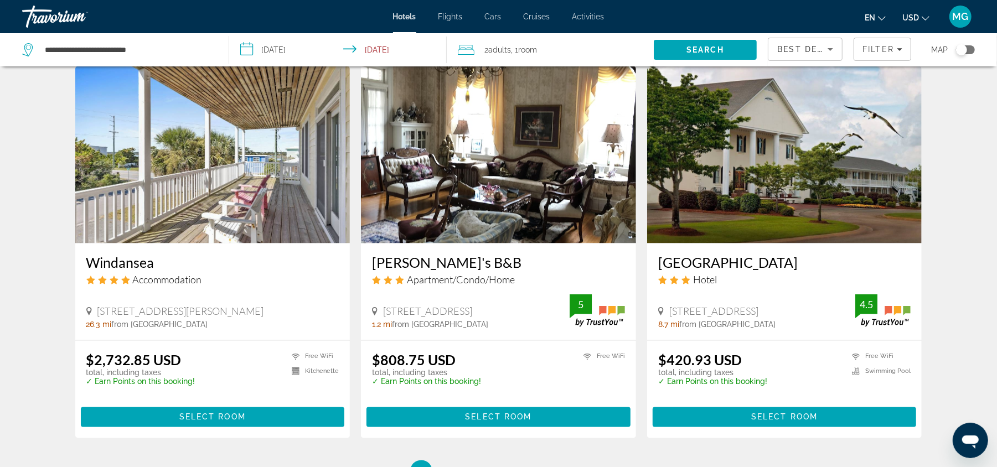
scroll to position [1339, 0]
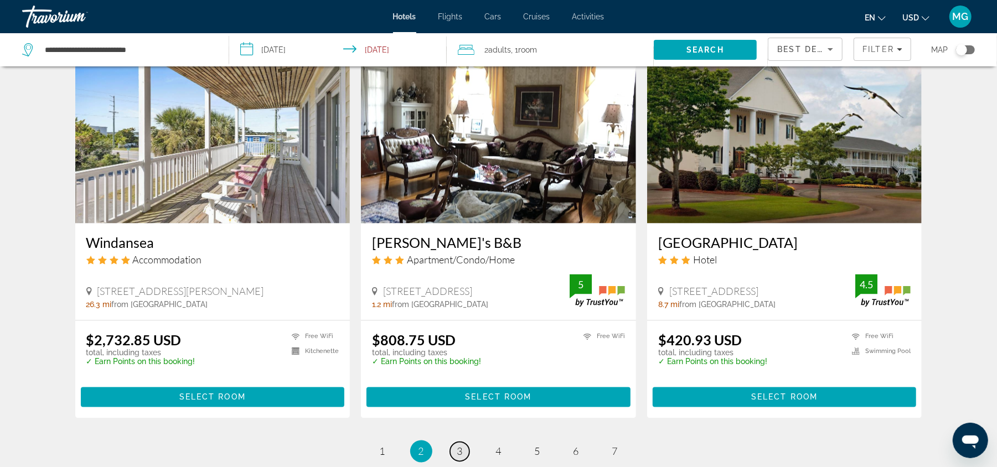
click at [460, 447] on span "3" at bounding box center [460, 452] width 6 height 12
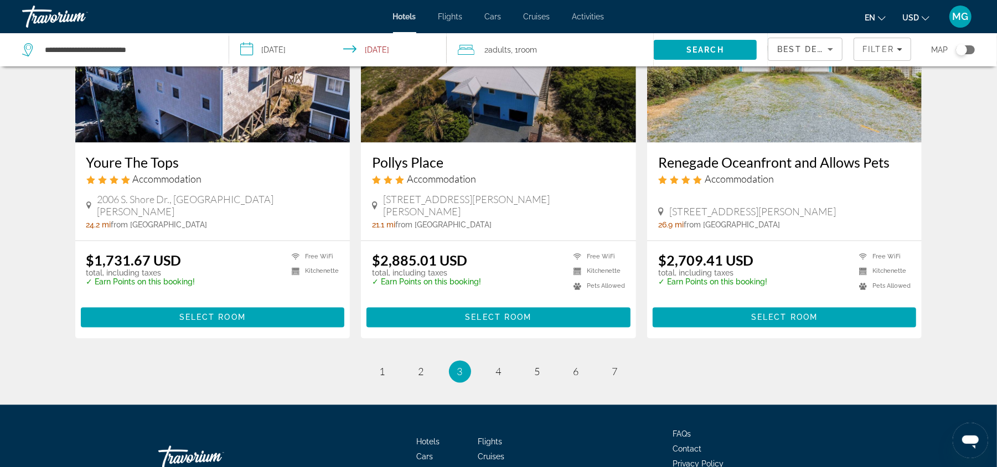
scroll to position [1332, 0]
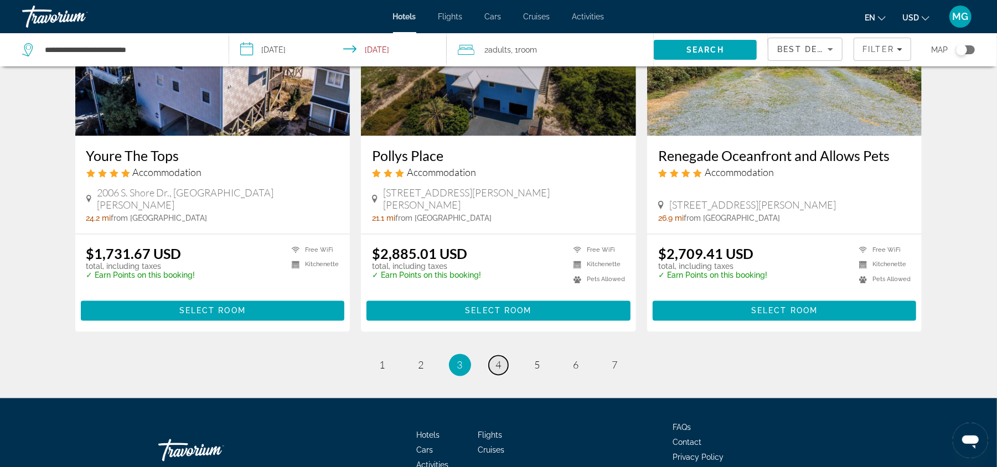
click at [501, 359] on span "4" at bounding box center [499, 365] width 6 height 12
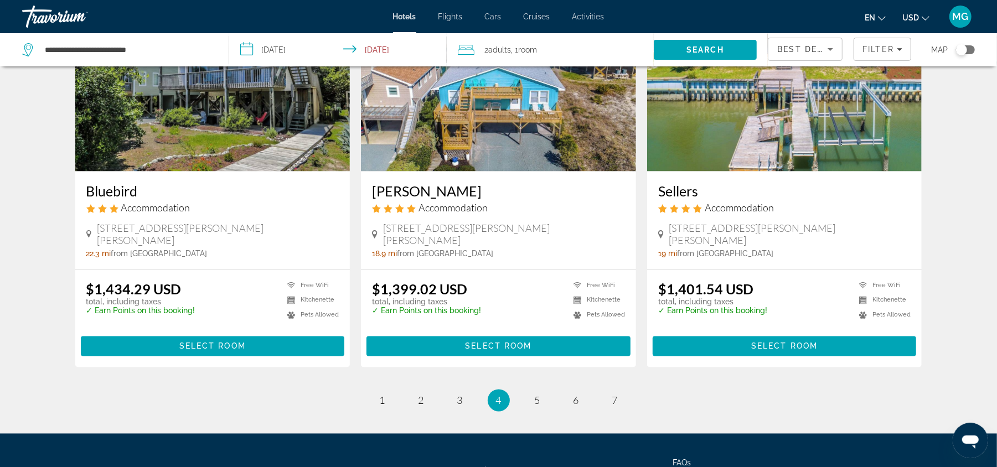
scroll to position [1287, 0]
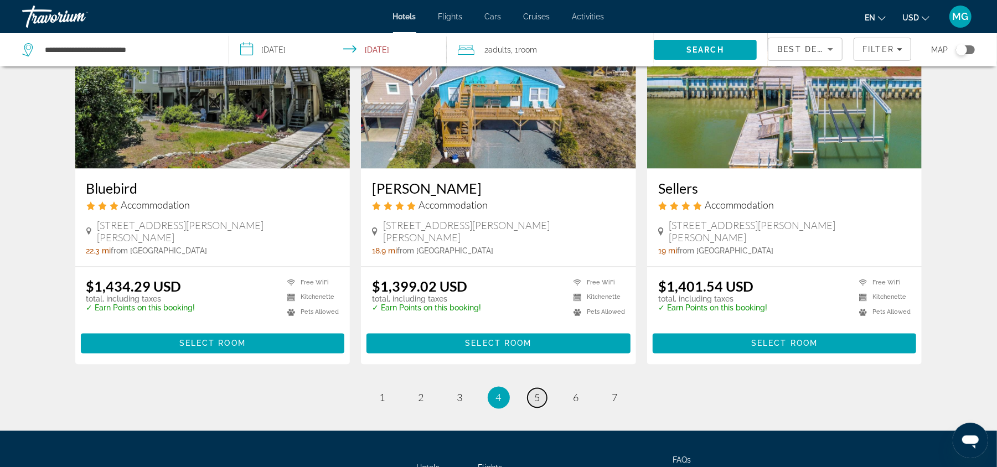
click at [543, 389] on link "page 5" at bounding box center [537, 398] width 19 height 19
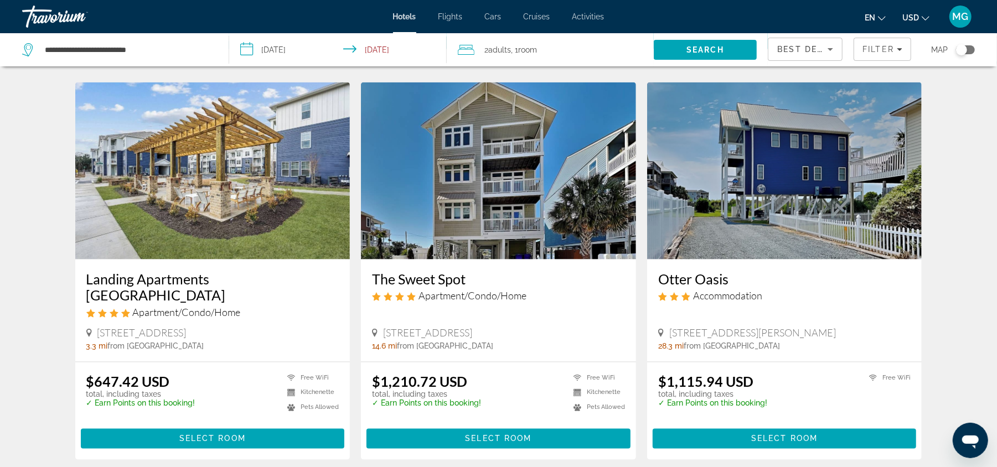
scroll to position [1245, 0]
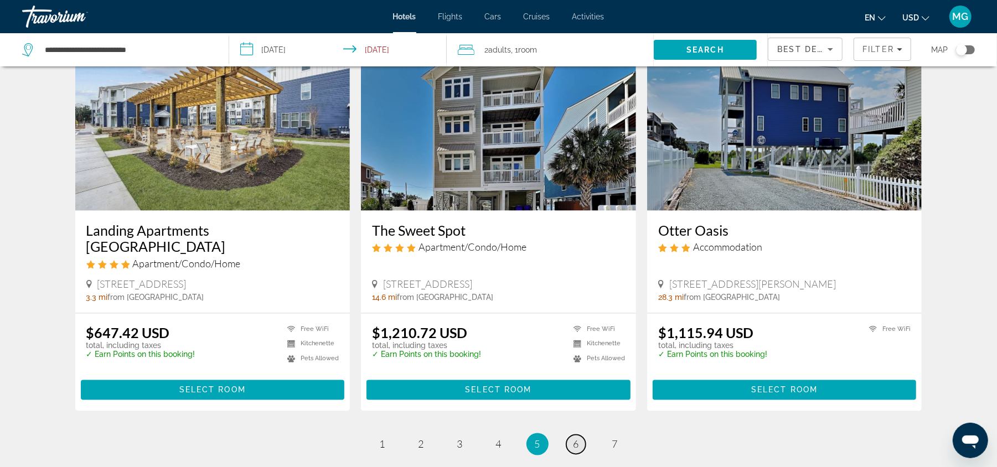
click at [577, 439] on span "6" at bounding box center [577, 445] width 6 height 12
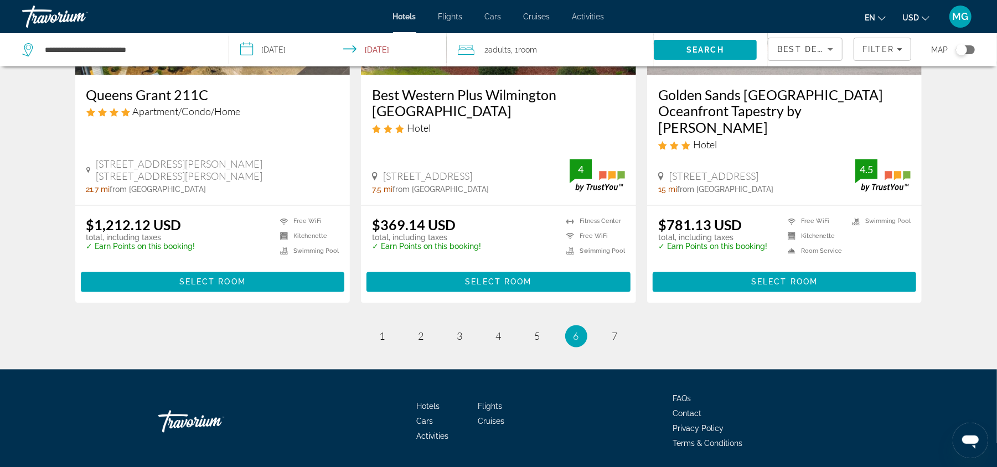
scroll to position [1391, 0]
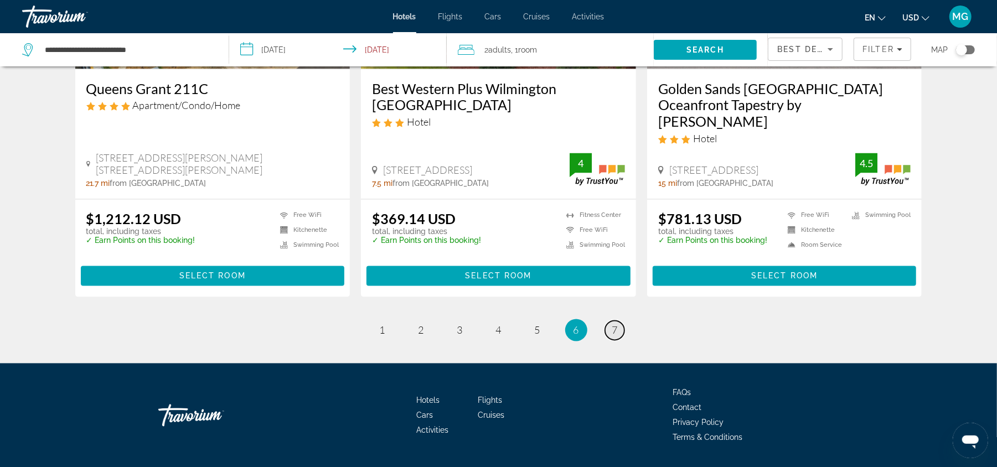
click at [614, 324] on span "7" at bounding box center [615, 330] width 6 height 12
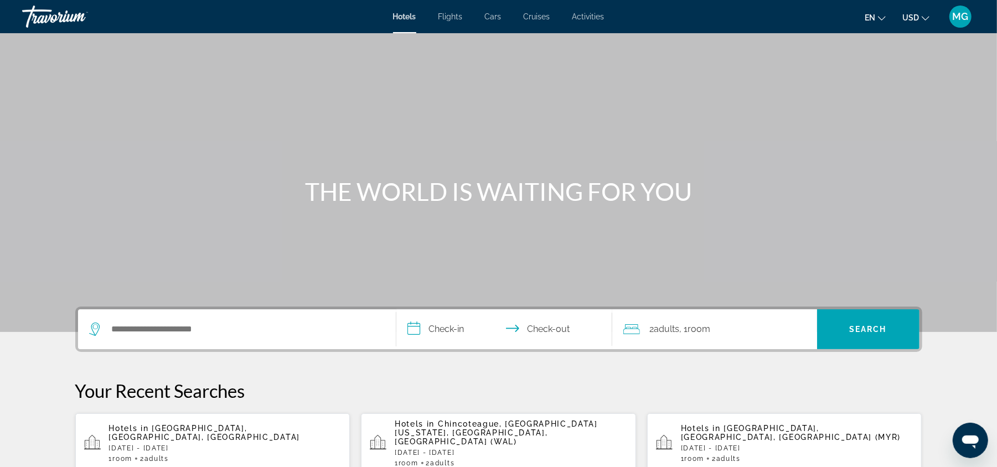
click at [515, 431] on p "Hotels in Chincoteague, Eastern Shore Virginia, VA, United States (WAL)" at bounding box center [511, 433] width 233 height 27
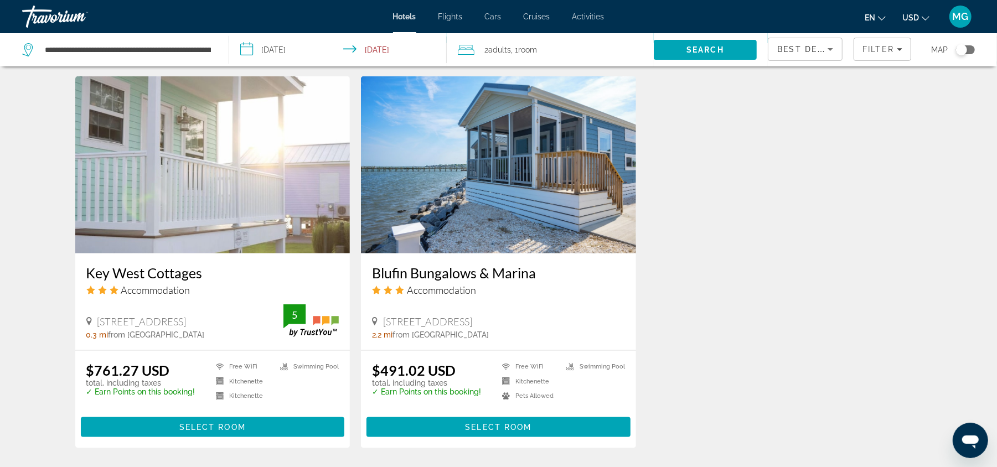
scroll to position [867, 0]
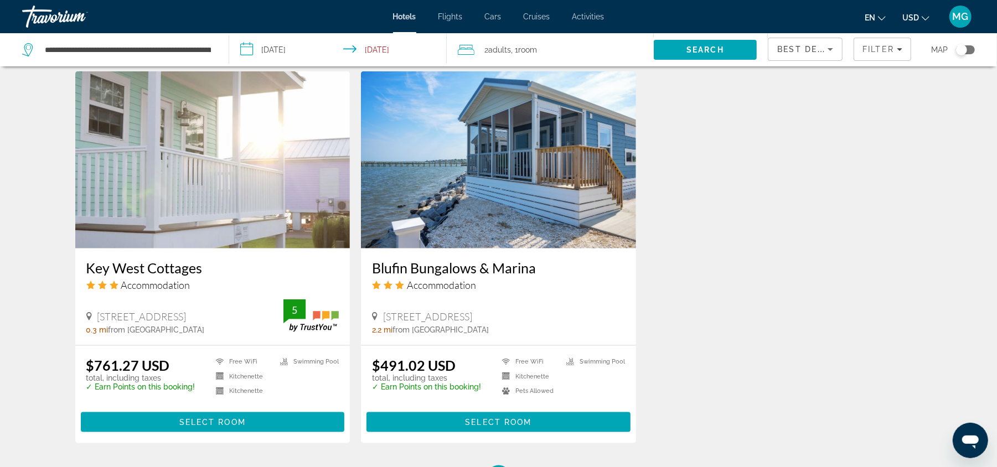
click at [492, 169] on img "Main content" at bounding box center [498, 159] width 275 height 177
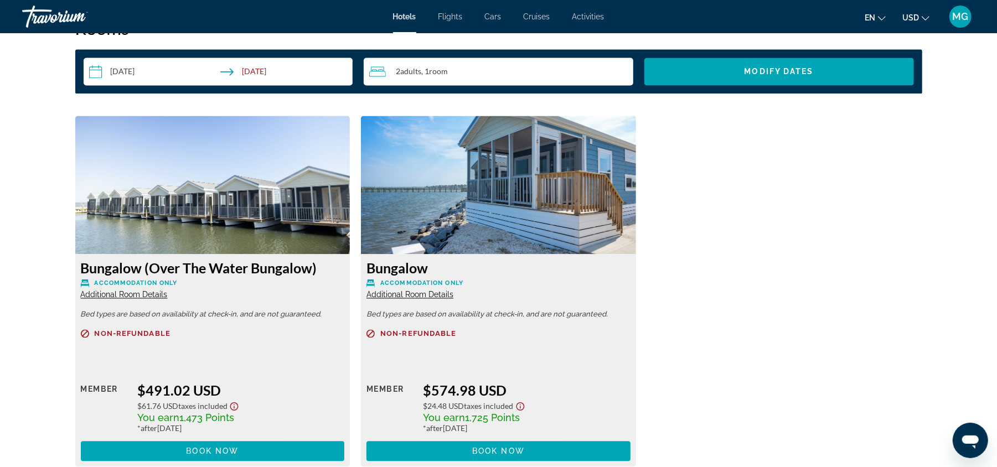
scroll to position [1458, 0]
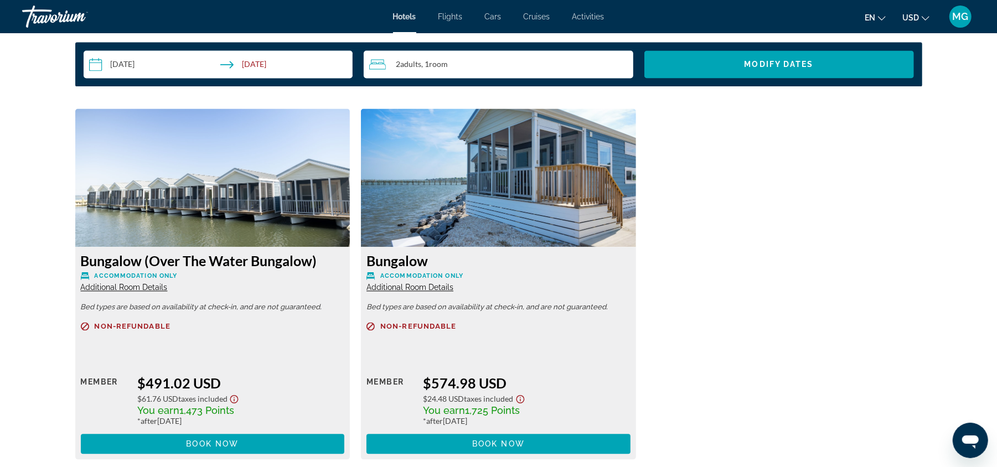
click at [213, 222] on img "Main content" at bounding box center [212, 178] width 275 height 138
click at [169, 209] on img "Main content" at bounding box center [212, 178] width 275 height 138
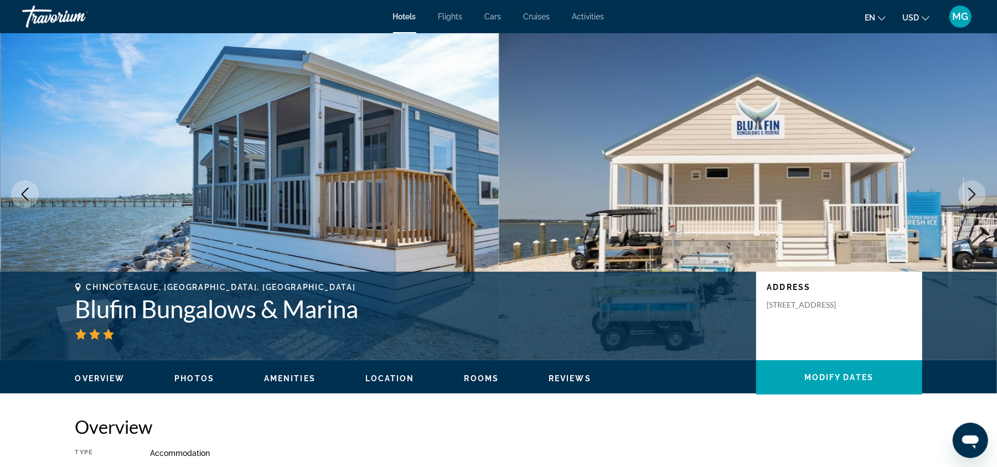
scroll to position [1, 0]
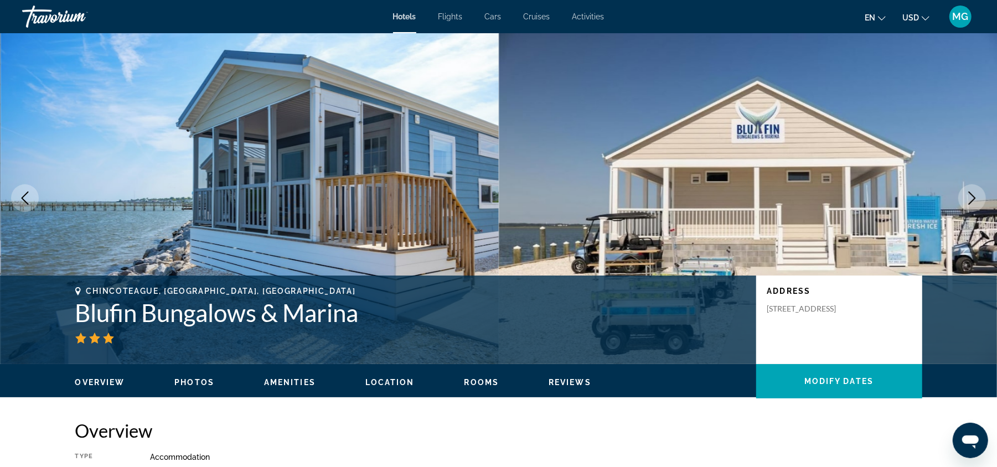
click at [973, 195] on icon "Next image" at bounding box center [972, 198] width 13 height 13
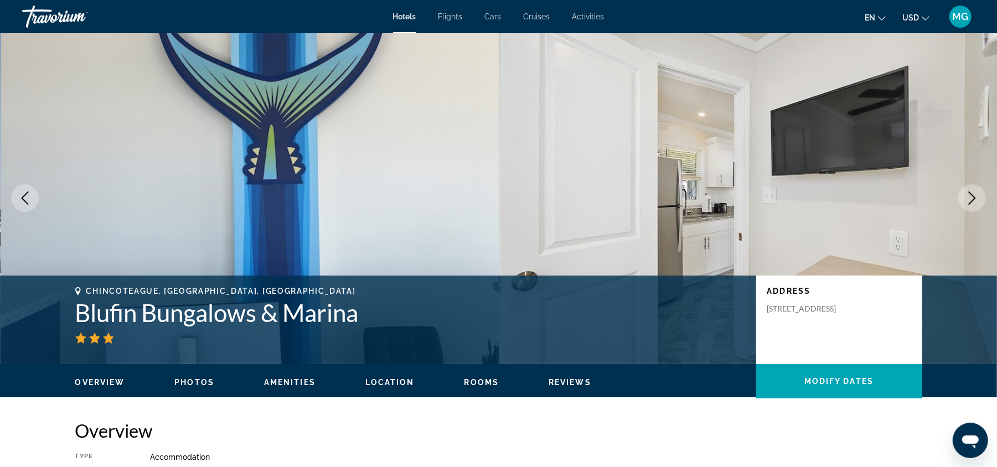
click at [973, 195] on icon "Next image" at bounding box center [972, 198] width 13 height 13
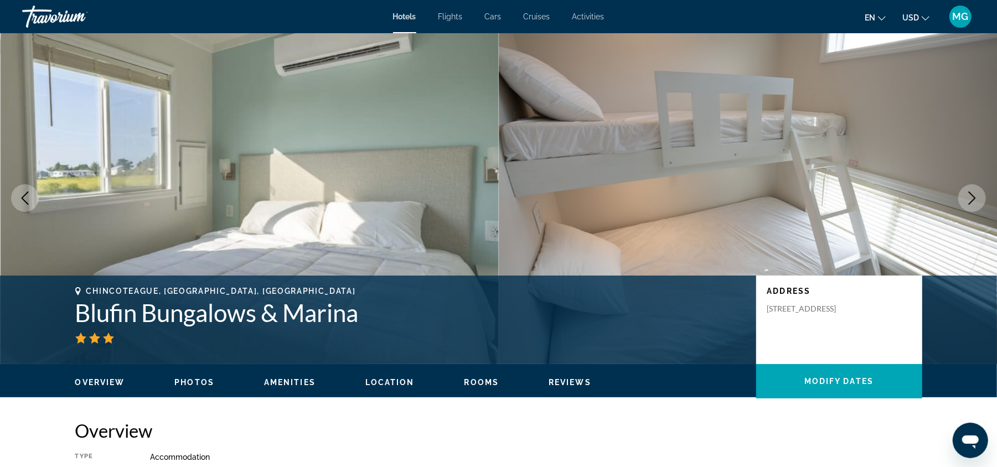
click at [973, 195] on icon "Next image" at bounding box center [972, 198] width 13 height 13
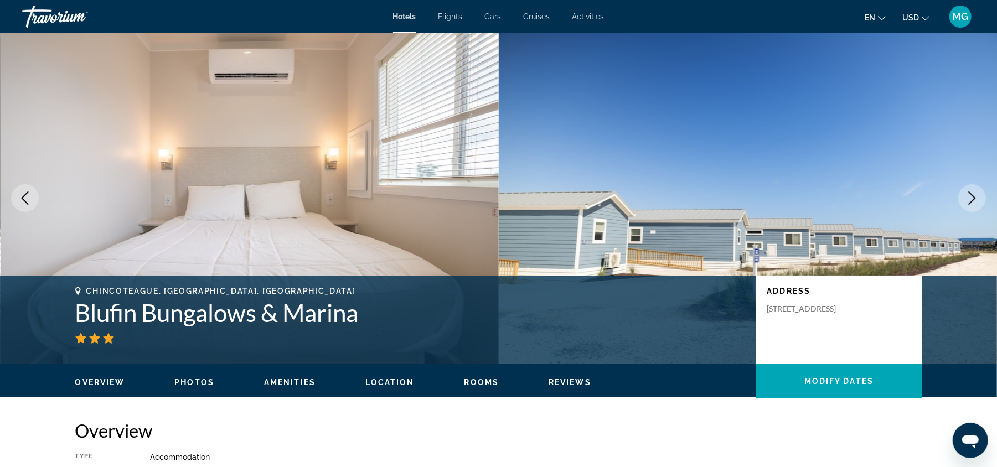
click at [975, 199] on icon "Next image" at bounding box center [972, 198] width 13 height 13
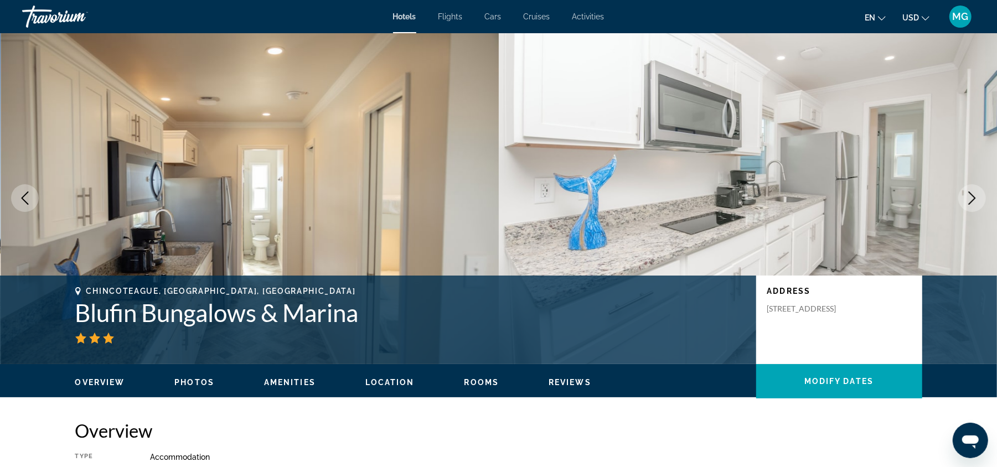
click at [975, 199] on icon "Next image" at bounding box center [972, 198] width 13 height 13
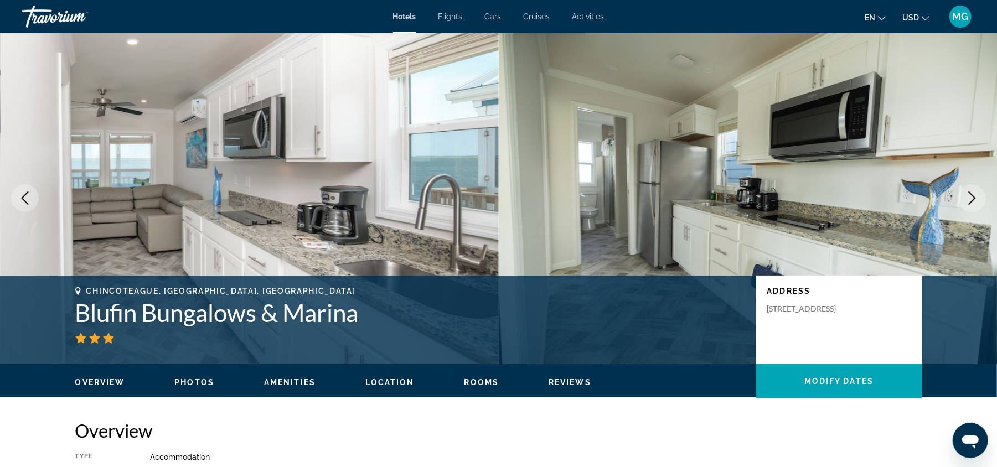
click at [975, 199] on icon "Next image" at bounding box center [972, 198] width 13 height 13
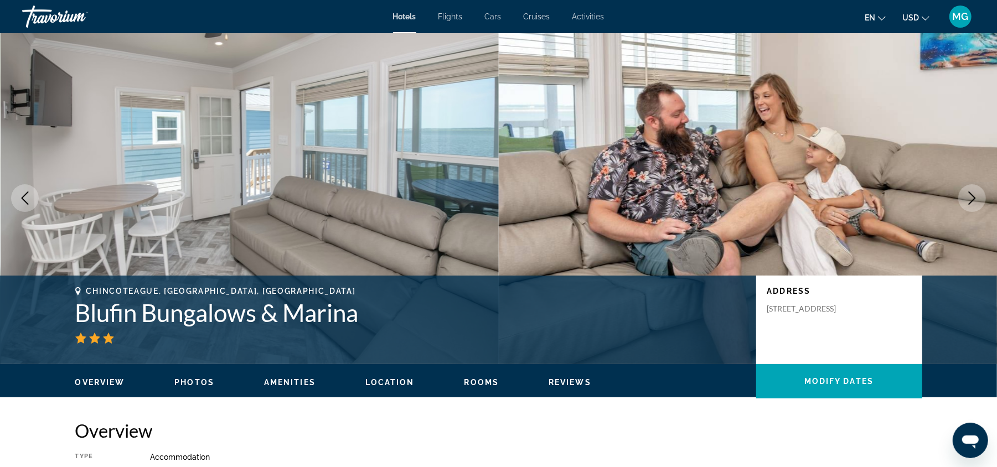
click at [975, 199] on icon "Next image" at bounding box center [972, 198] width 13 height 13
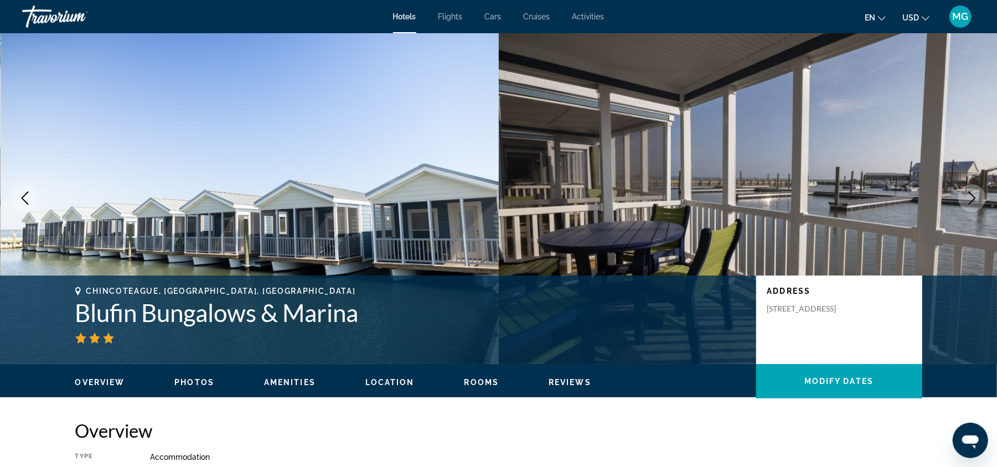
click at [975, 199] on icon "Next image" at bounding box center [972, 198] width 13 height 13
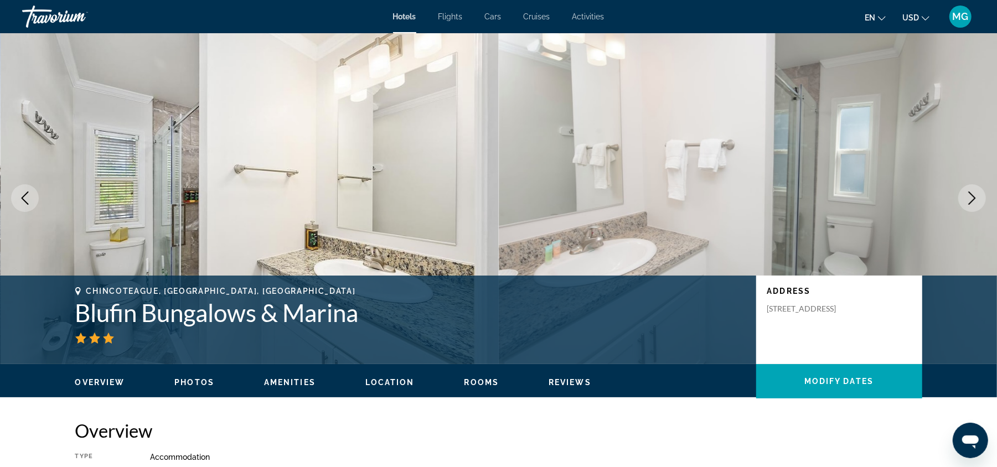
click at [975, 199] on icon "Next image" at bounding box center [972, 198] width 13 height 13
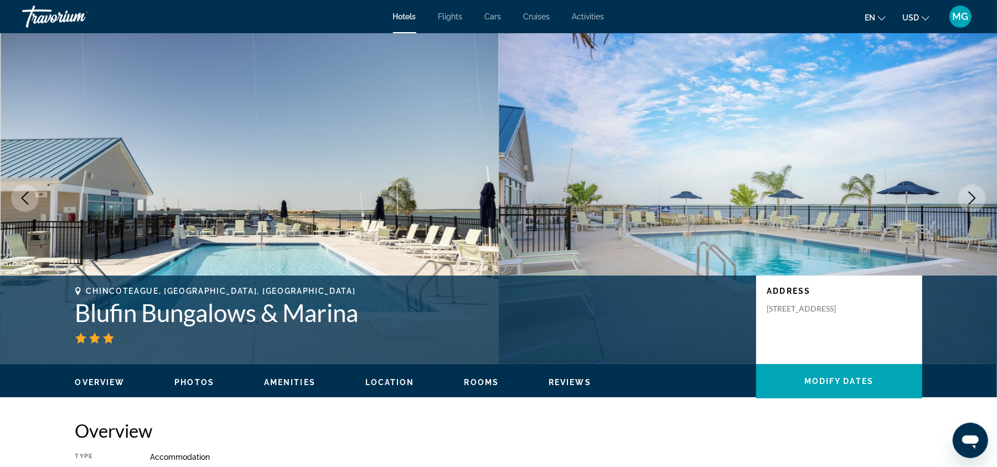
click at [975, 199] on icon "Next image" at bounding box center [972, 198] width 13 height 13
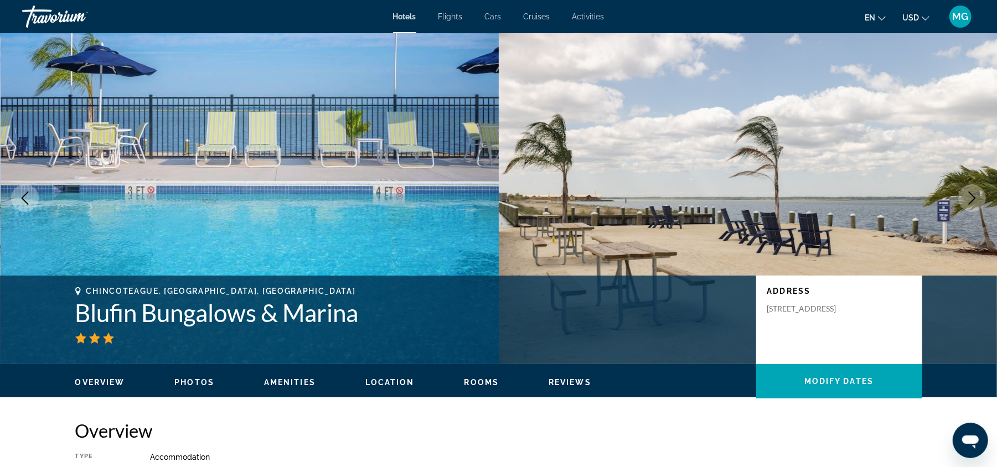
click at [975, 199] on icon "Next image" at bounding box center [972, 198] width 13 height 13
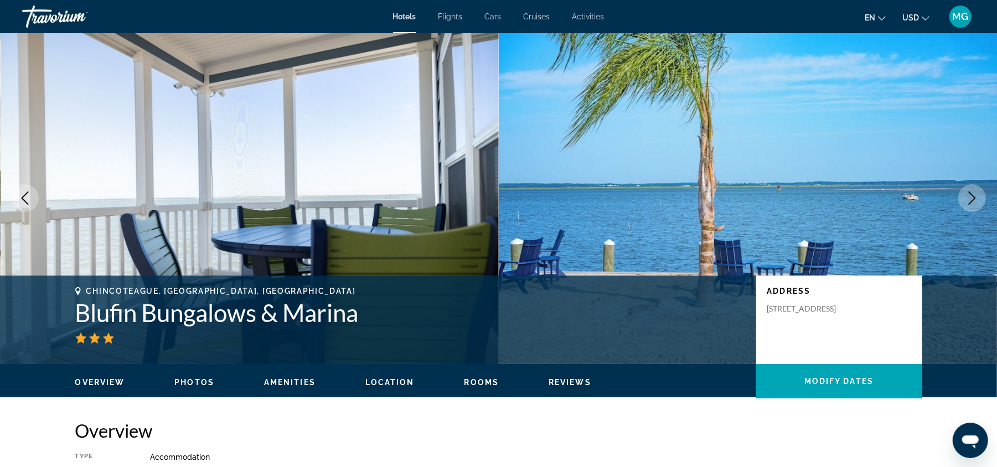
click at [975, 199] on icon "Next image" at bounding box center [972, 198] width 13 height 13
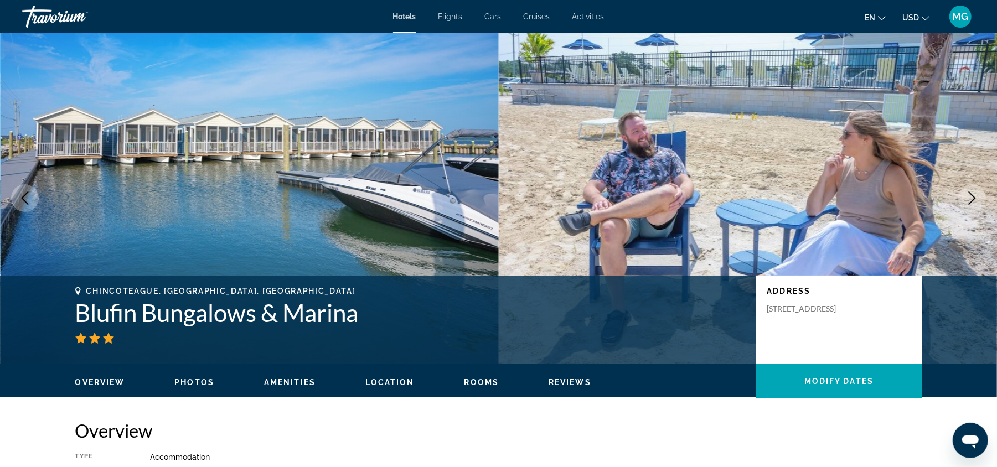
click at [975, 199] on icon "Next image" at bounding box center [972, 198] width 13 height 13
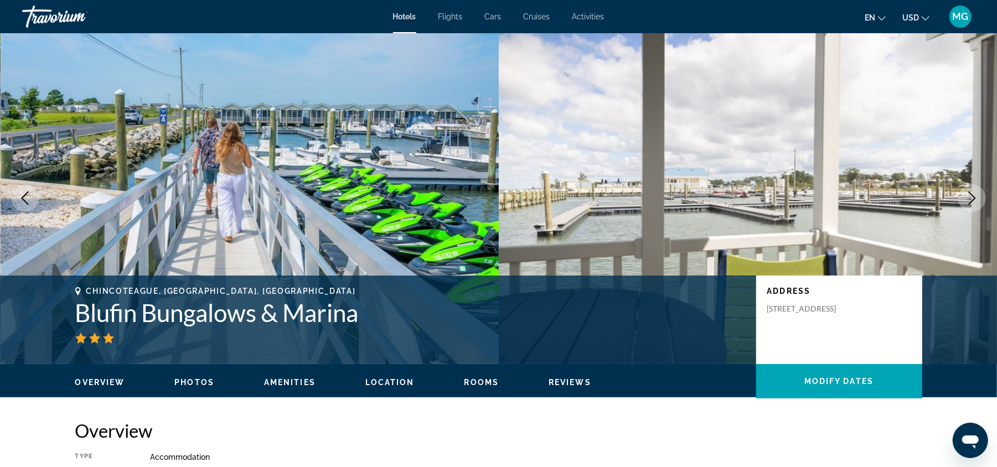
click at [355, 180] on img "Main content" at bounding box center [250, 198] width 499 height 332
click at [975, 189] on button "Next image" at bounding box center [972, 198] width 28 height 28
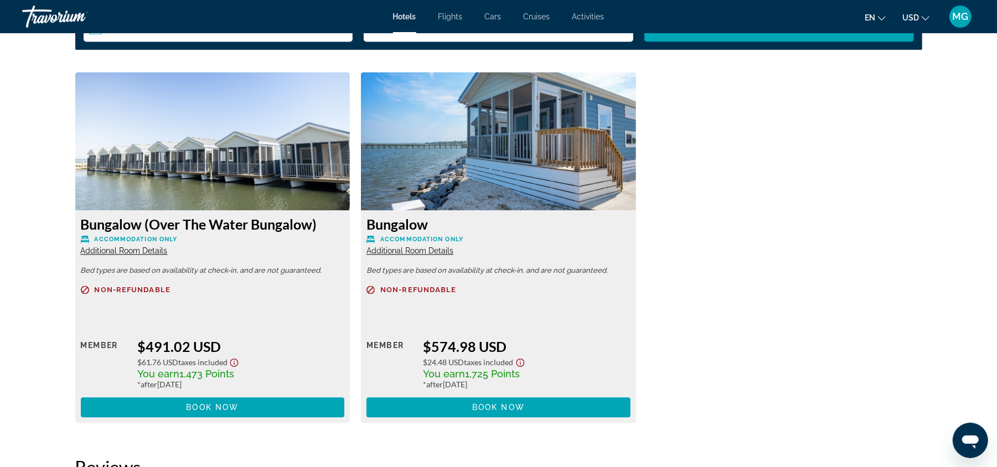
scroll to position [1502, 0]
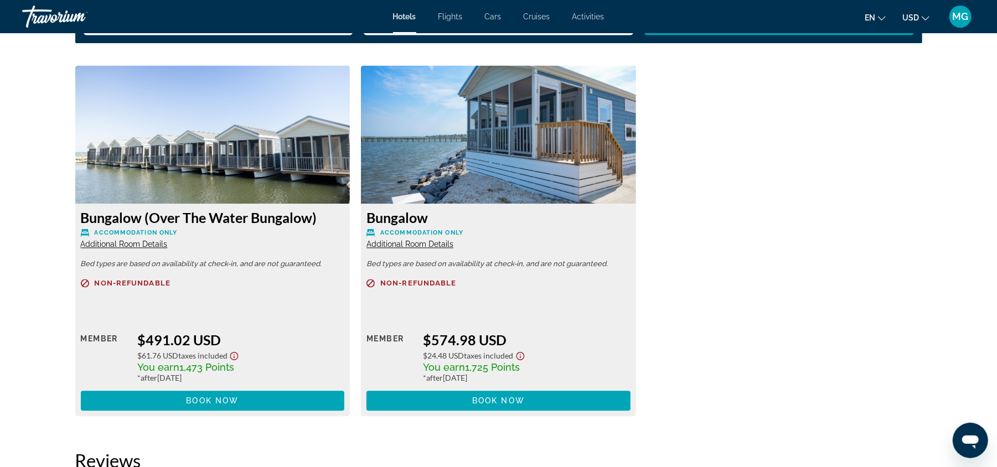
click at [401, 215] on h3 "Bungalow" at bounding box center [499, 217] width 264 height 17
click at [472, 140] on img "Main content" at bounding box center [498, 134] width 275 height 138
click at [466, 399] on span "Main content" at bounding box center [499, 401] width 264 height 27
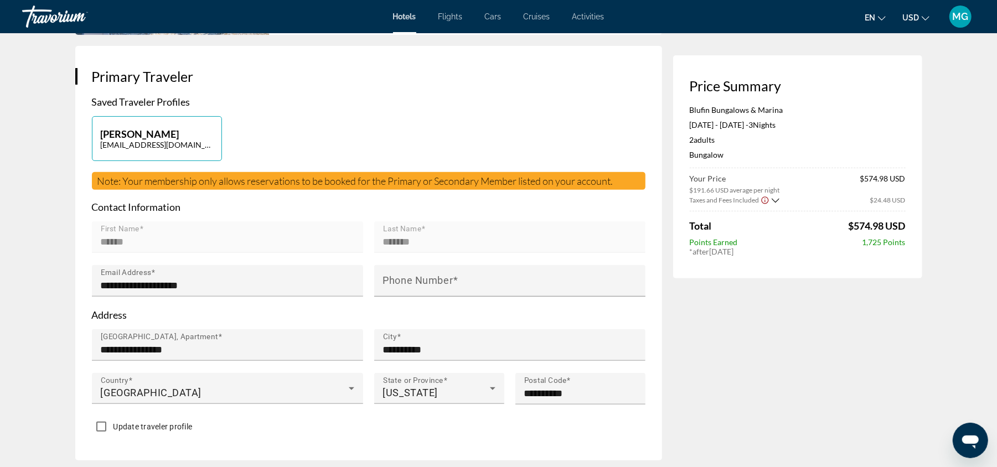
scroll to position [215, 0]
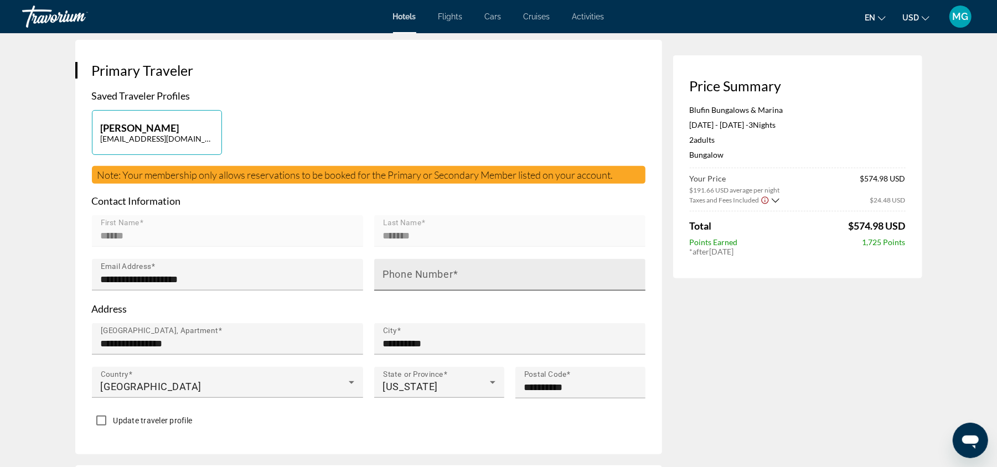
click at [426, 277] on mat-label "Phone Number" at bounding box center [418, 275] width 70 height 12
click at [426, 277] on input "Phone Number" at bounding box center [513, 279] width 260 height 13
click at [390, 280] on input "**********" at bounding box center [513, 279] width 260 height 13
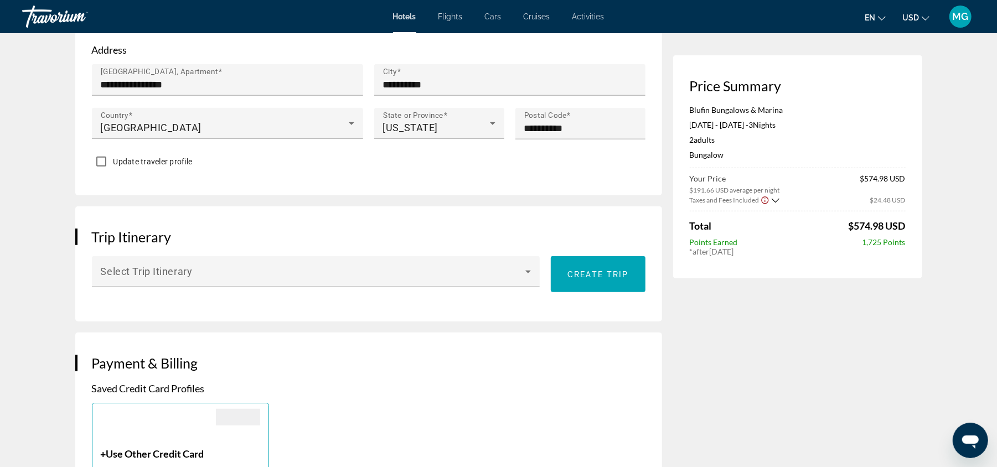
scroll to position [497, 0]
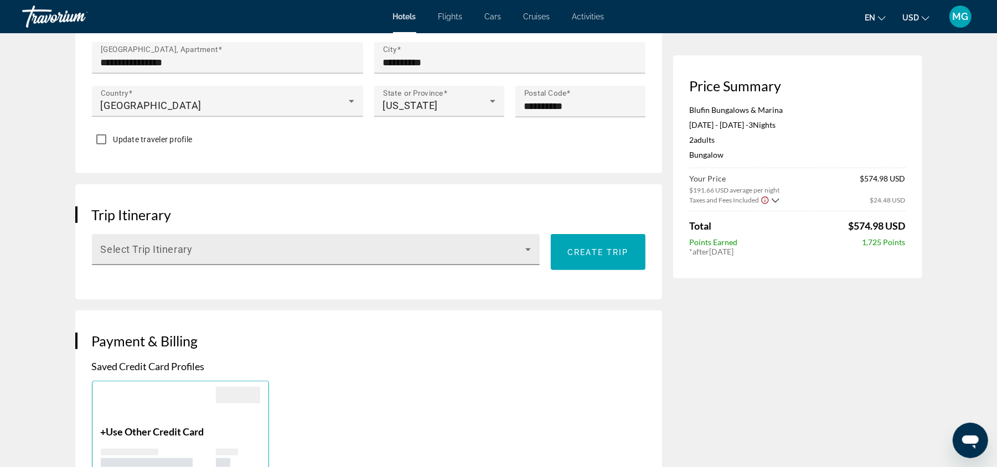
type input "**********"
click at [529, 245] on icon "Main content" at bounding box center [528, 249] width 13 height 13
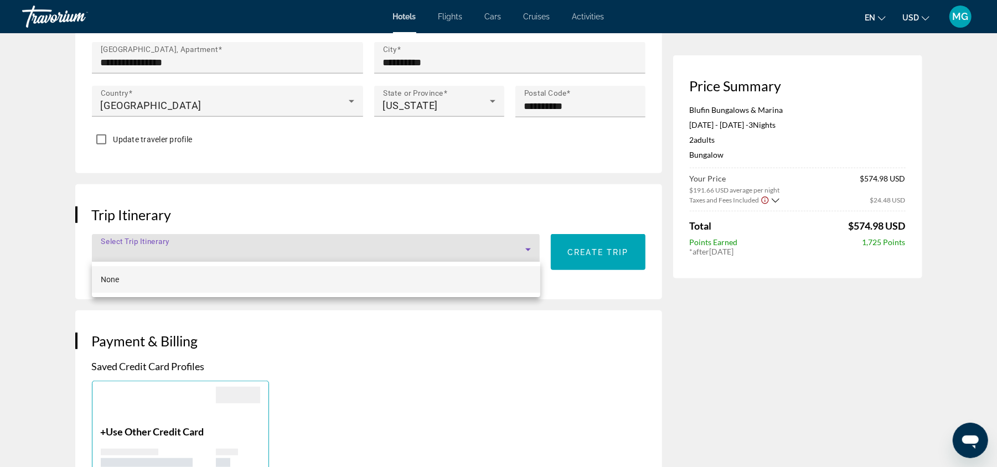
click at [529, 245] on div at bounding box center [498, 233] width 997 height 467
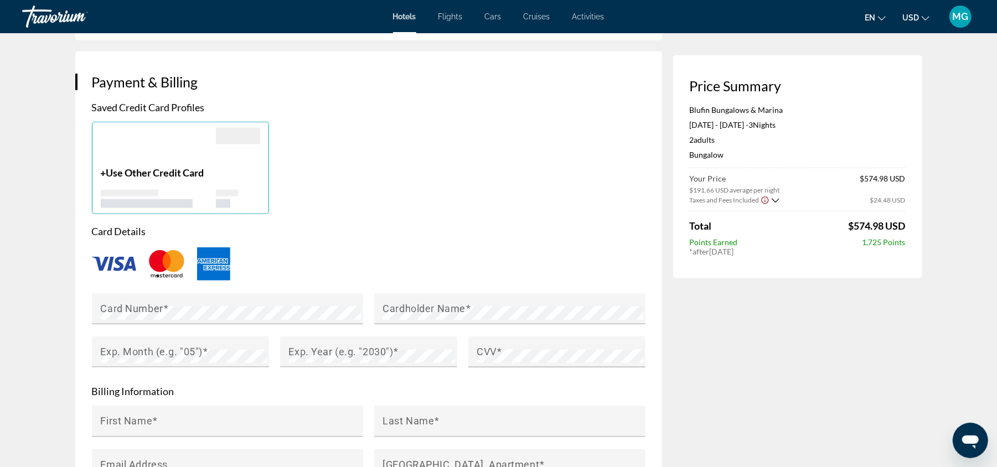
scroll to position [760, 0]
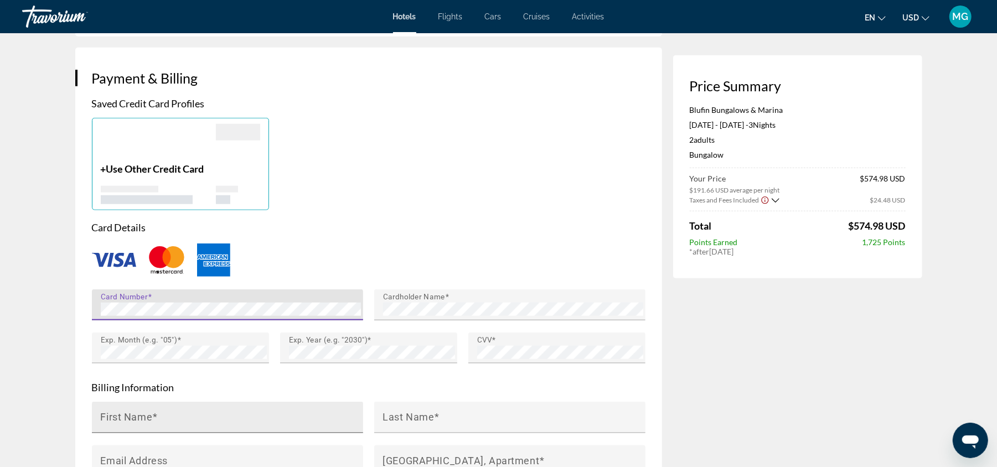
click at [273, 410] on div "First Name" at bounding box center [231, 418] width 260 height 32
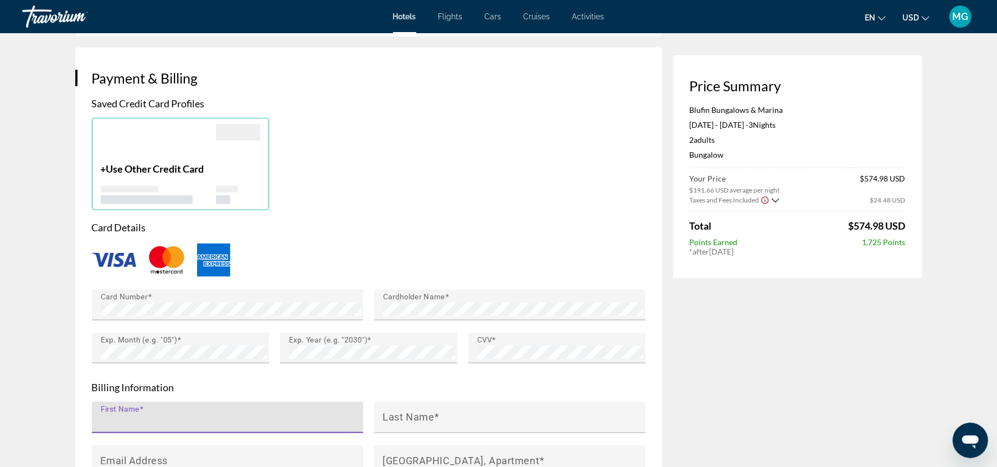
click at [218, 416] on input "First Name" at bounding box center [231, 422] width 260 height 13
type input "******"
type input "*******"
type input "**********"
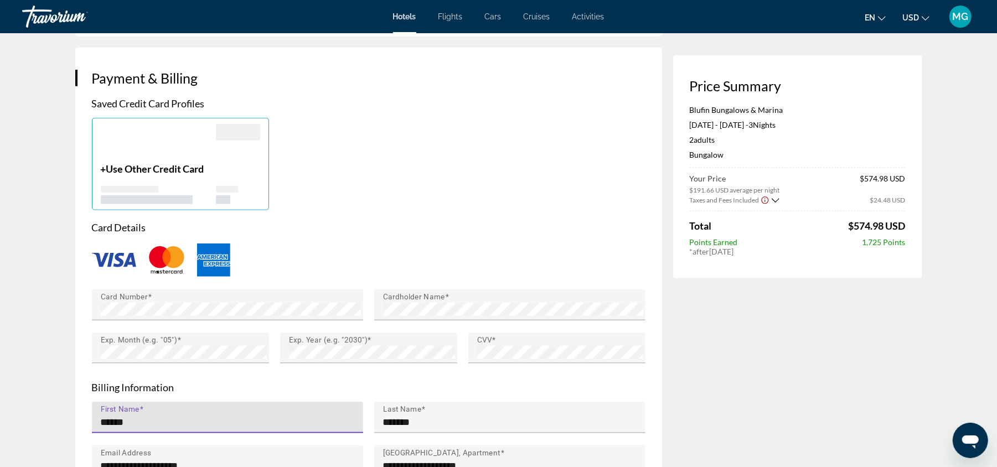
type input "**********"
type input "**"
type input "*****"
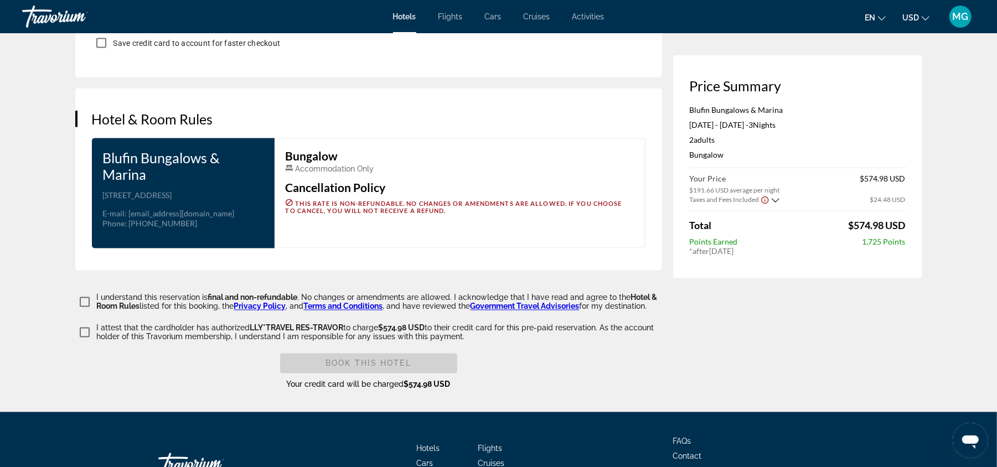
scroll to position [1306, 0]
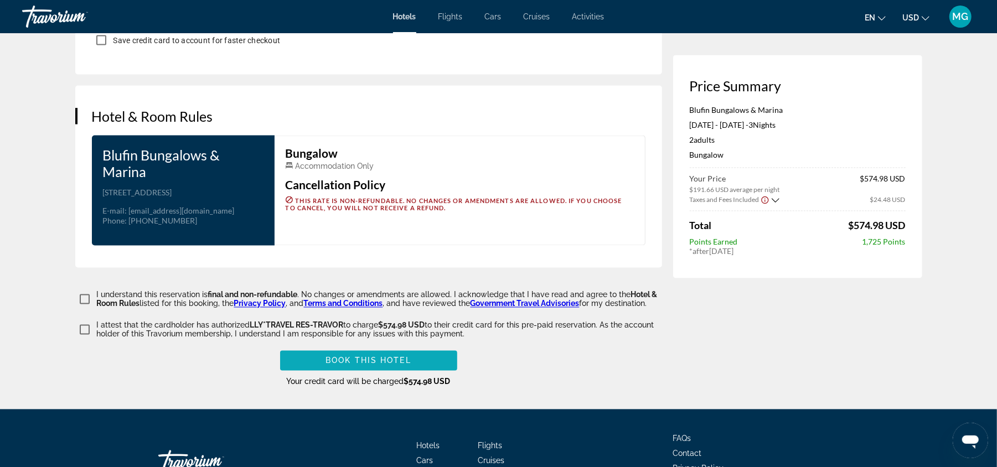
click at [401, 365] on span "Book this hotel" at bounding box center [369, 361] width 86 height 9
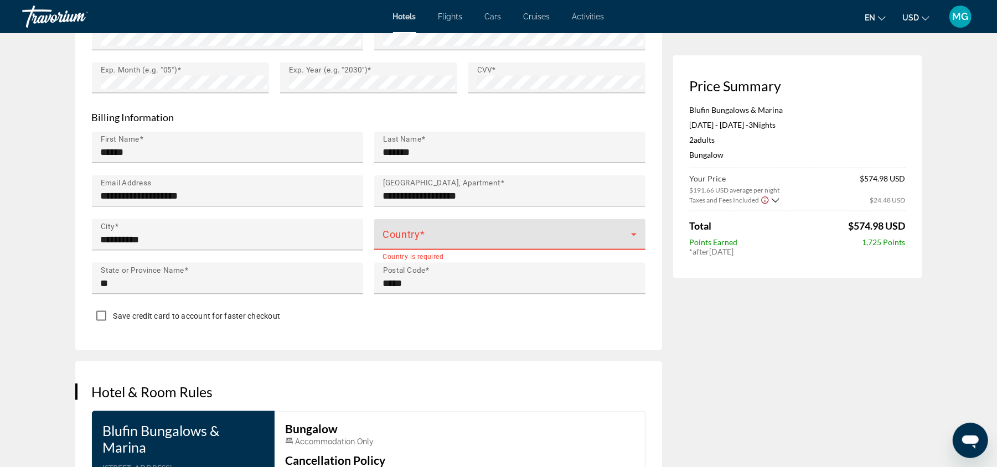
click at [468, 233] on span "Main content" at bounding box center [507, 239] width 248 height 13
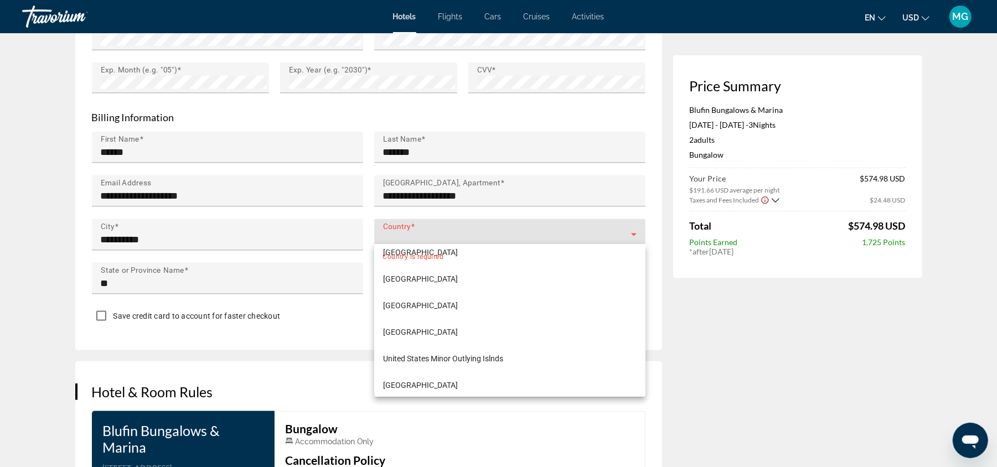
scroll to position [6406, 0]
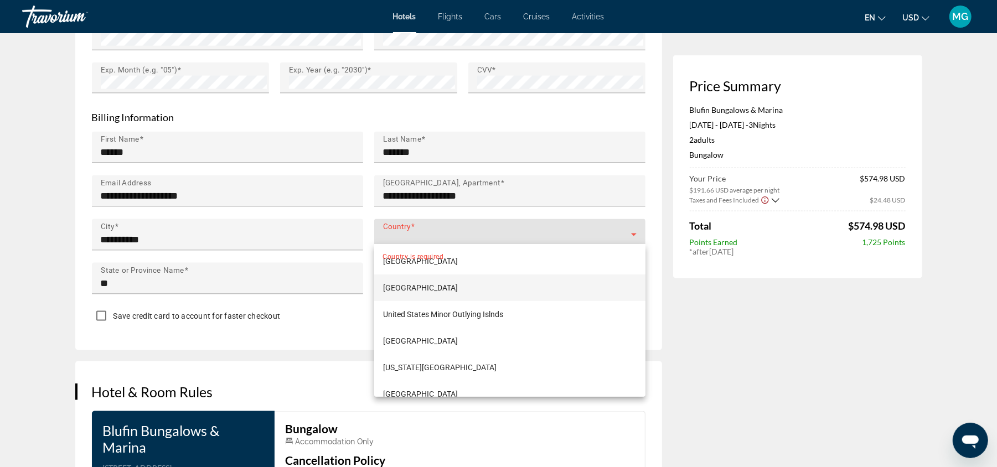
click at [470, 287] on mat-option "[GEOGRAPHIC_DATA]" at bounding box center [509, 288] width 271 height 27
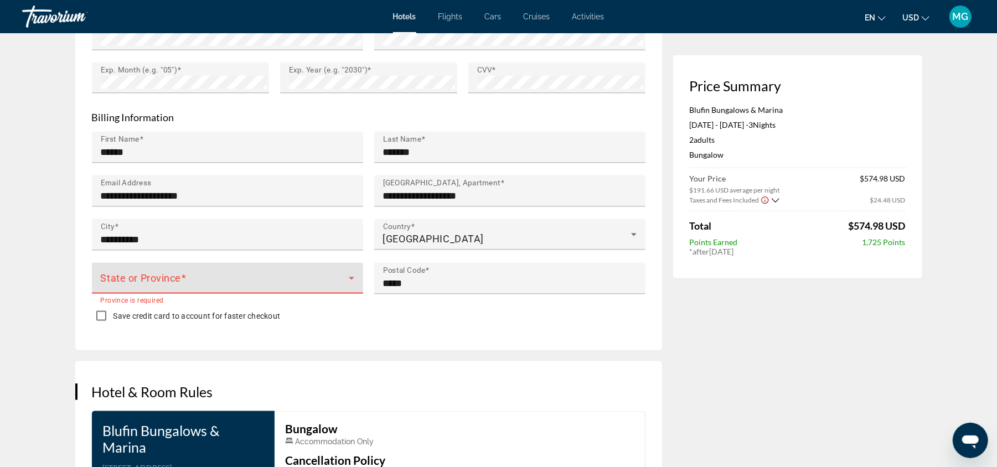
click at [219, 276] on span "Main content" at bounding box center [225, 282] width 248 height 13
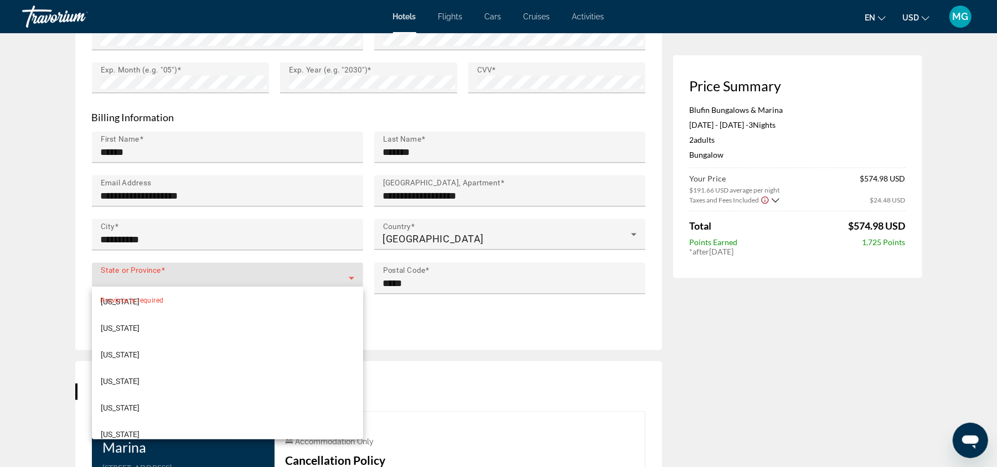
scroll to position [924, 0]
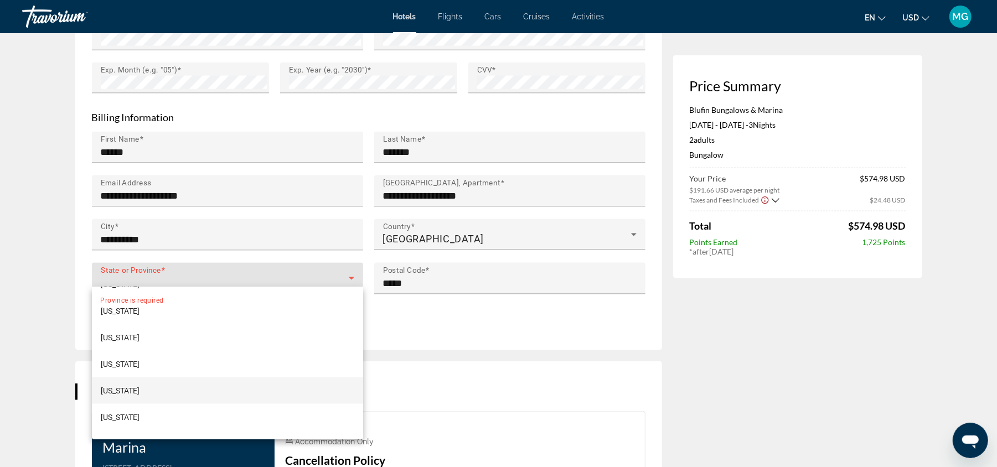
click at [173, 384] on mat-option "[US_STATE]" at bounding box center [227, 391] width 271 height 27
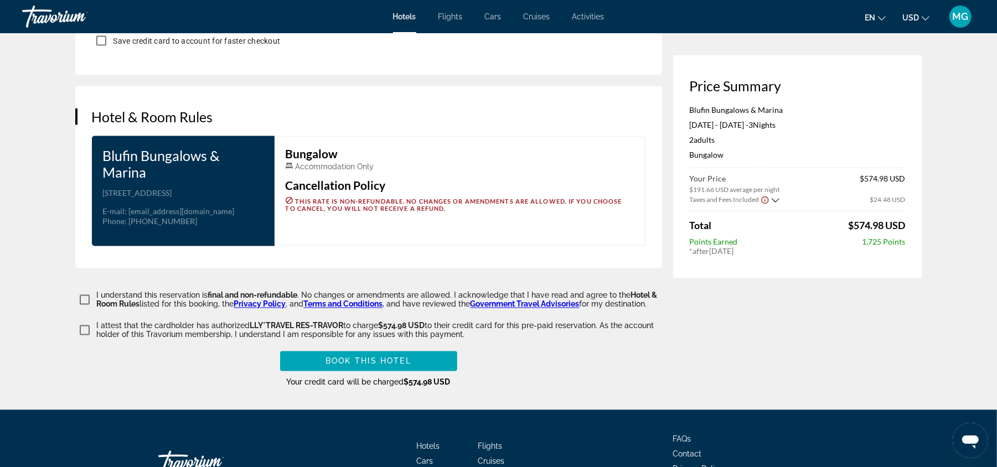
scroll to position [1311, 0]
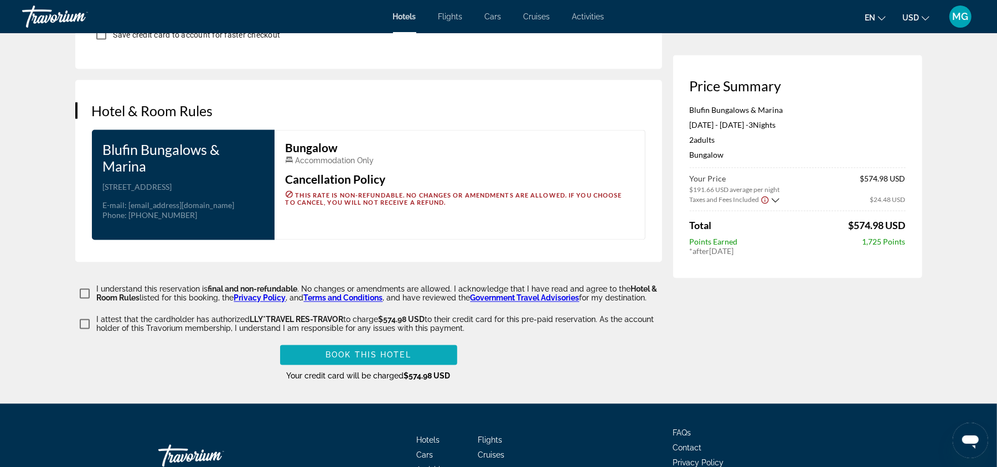
click at [401, 360] on span "Main content" at bounding box center [368, 355] width 177 height 27
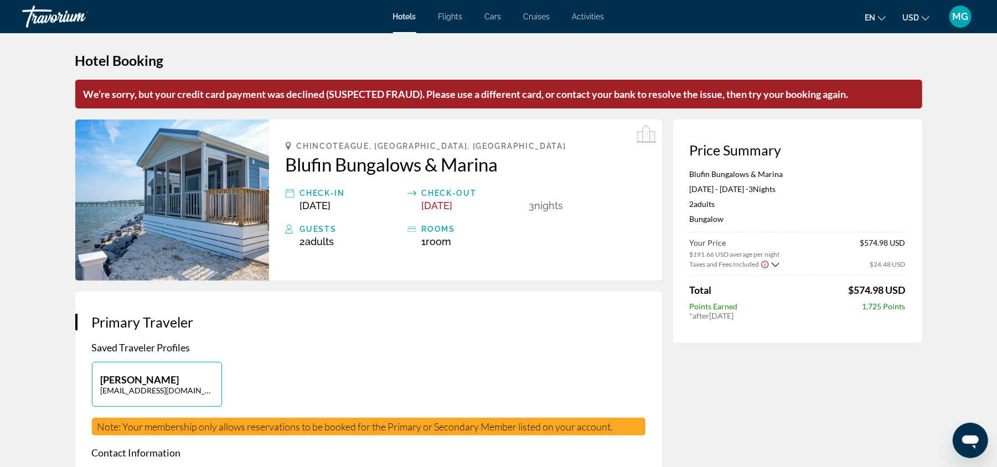
scroll to position [0, 0]
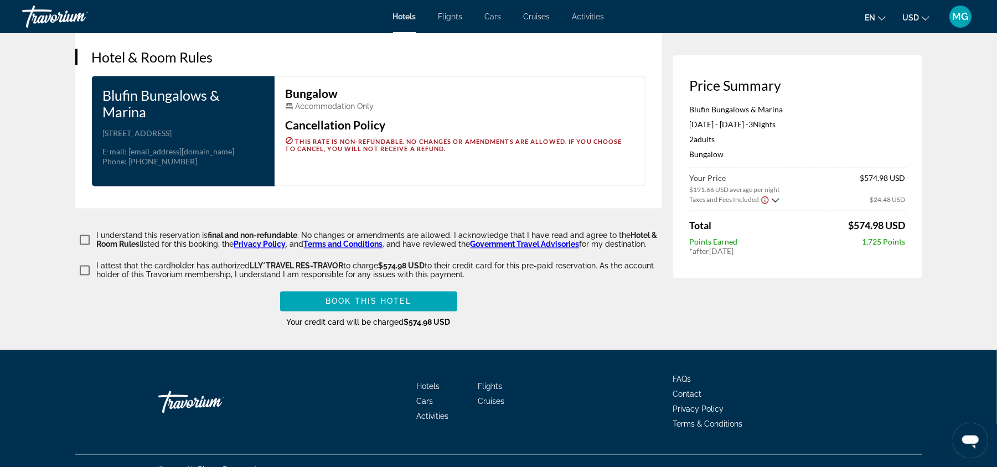
scroll to position [1408, 0]
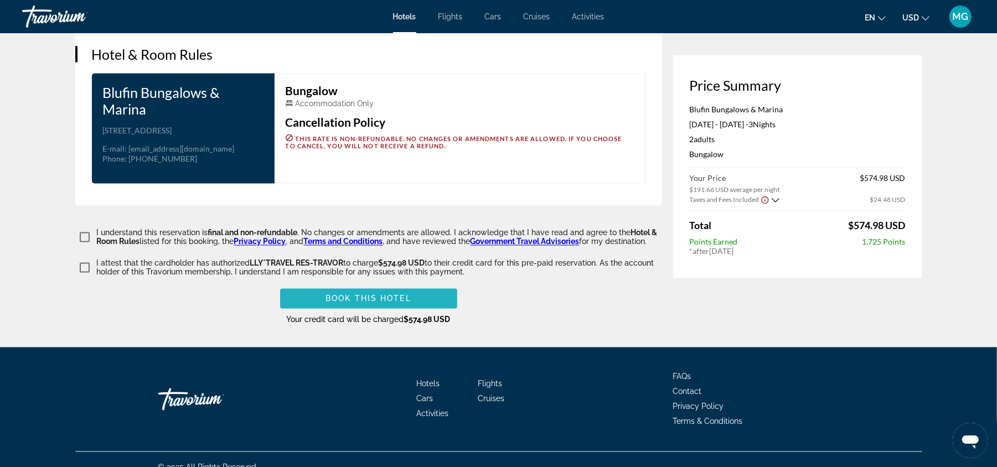
click at [371, 303] on span "Book this hotel" at bounding box center [369, 299] width 86 height 9
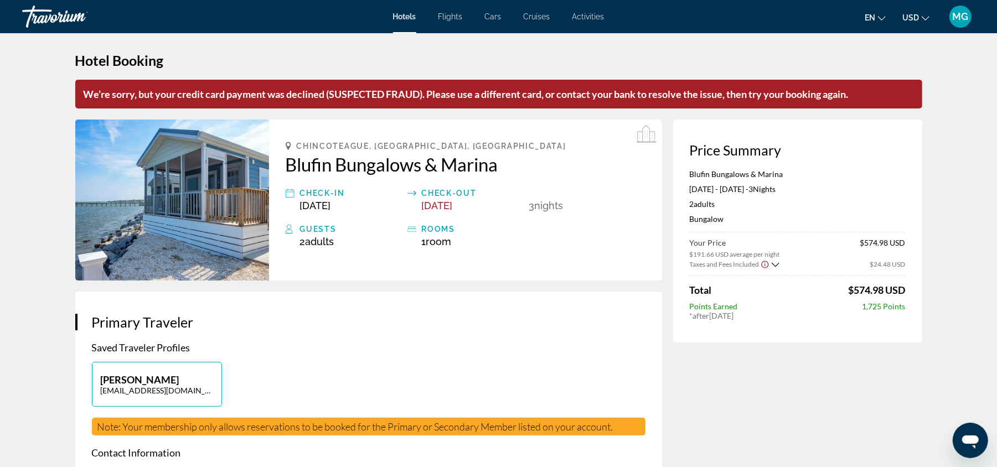
scroll to position [0, 0]
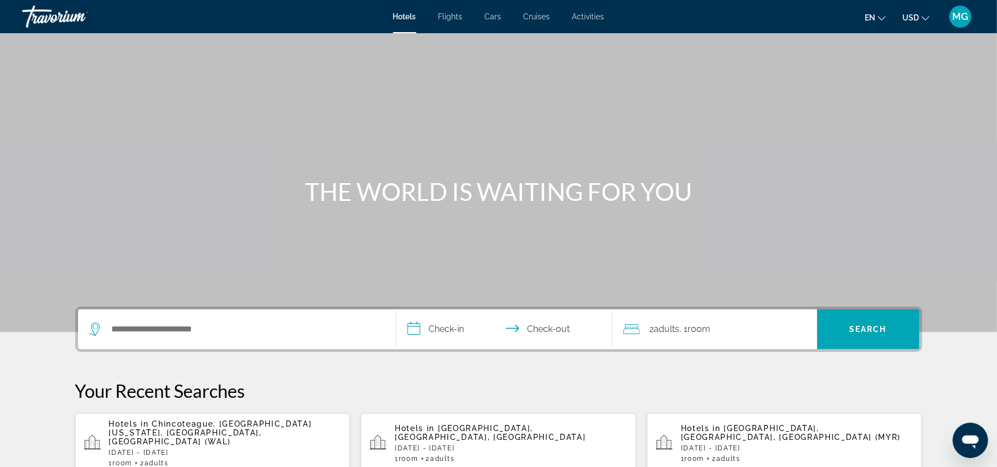
click at [262, 434] on p "Hotels in [GEOGRAPHIC_DATA], [GEOGRAPHIC_DATA][US_STATE], [GEOGRAPHIC_DATA], [G…" at bounding box center [225, 433] width 233 height 27
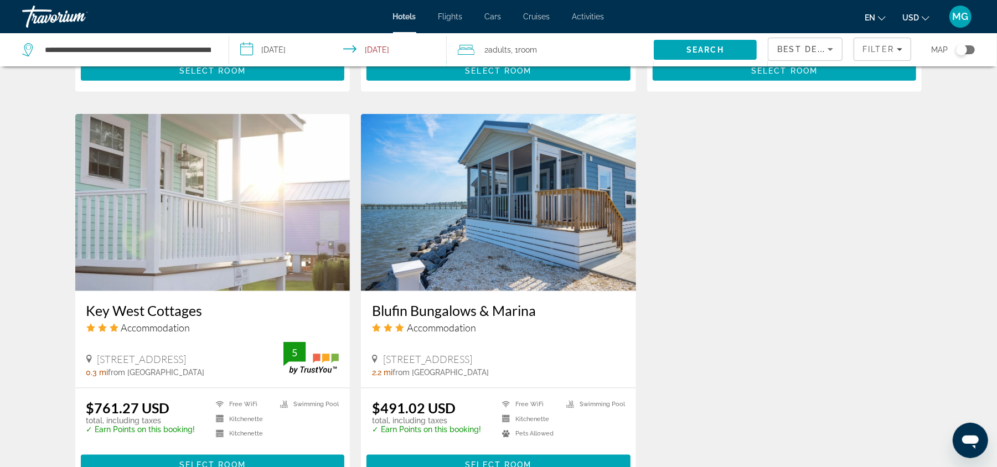
scroll to position [833, 0]
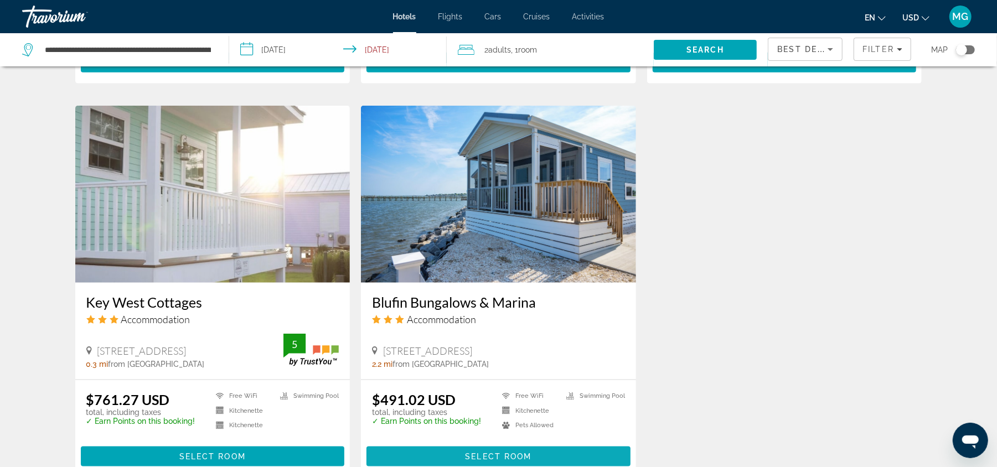
click at [507, 452] on span "Select Room" at bounding box center [498, 456] width 66 height 9
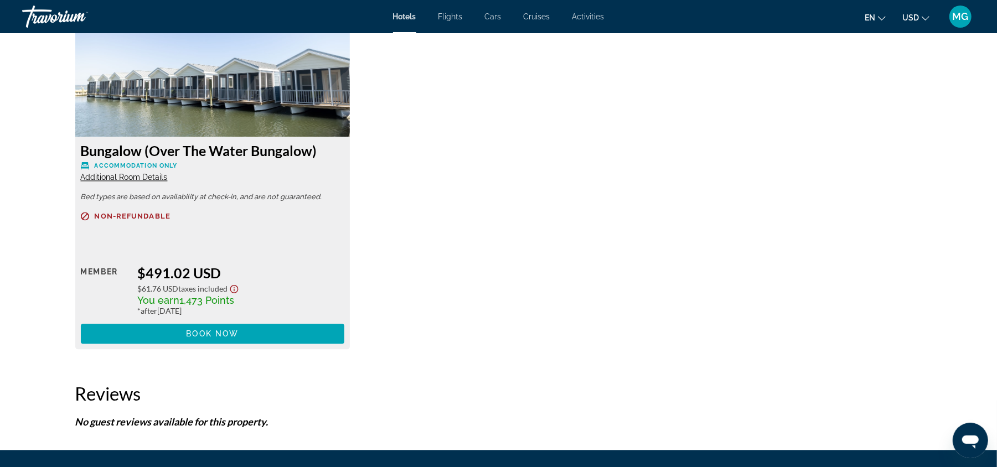
scroll to position [1573, 0]
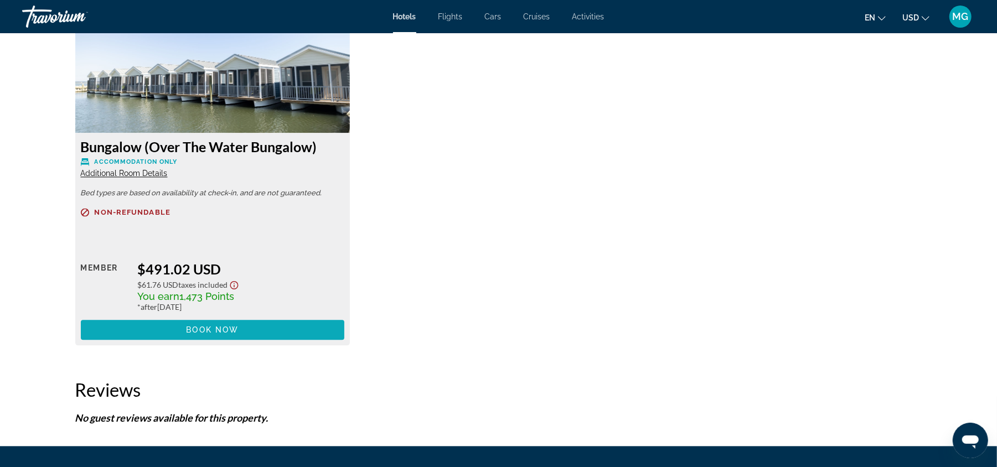
click at [226, 326] on span "Book now" at bounding box center [212, 330] width 53 height 9
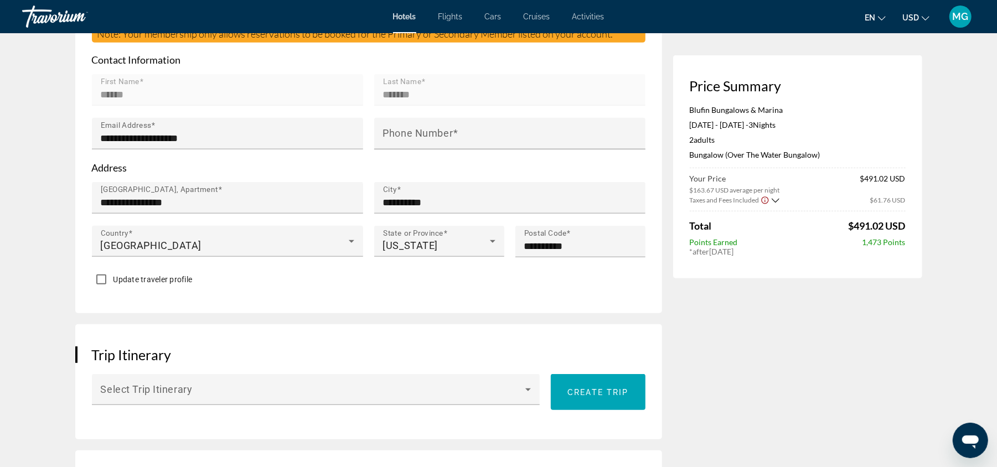
scroll to position [353, 0]
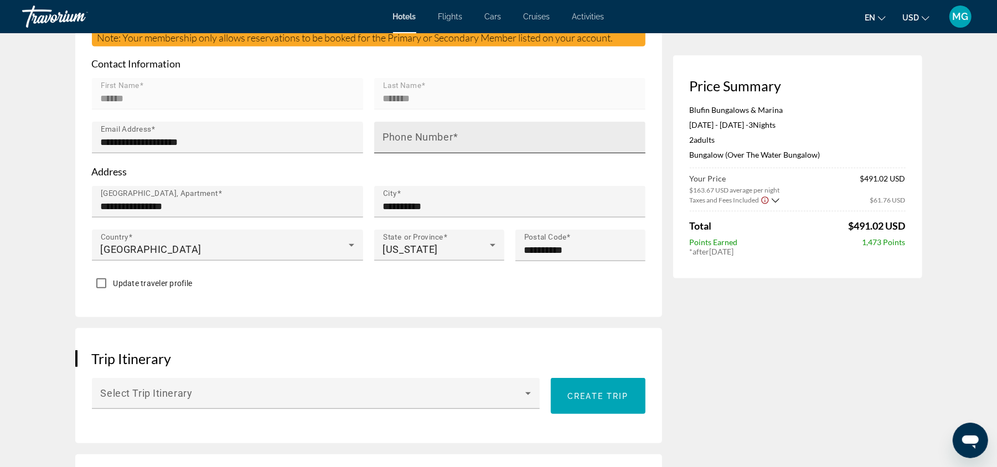
click at [479, 136] on input "Phone Number" at bounding box center [513, 142] width 260 height 13
click at [391, 140] on input "**********" at bounding box center [513, 142] width 260 height 13
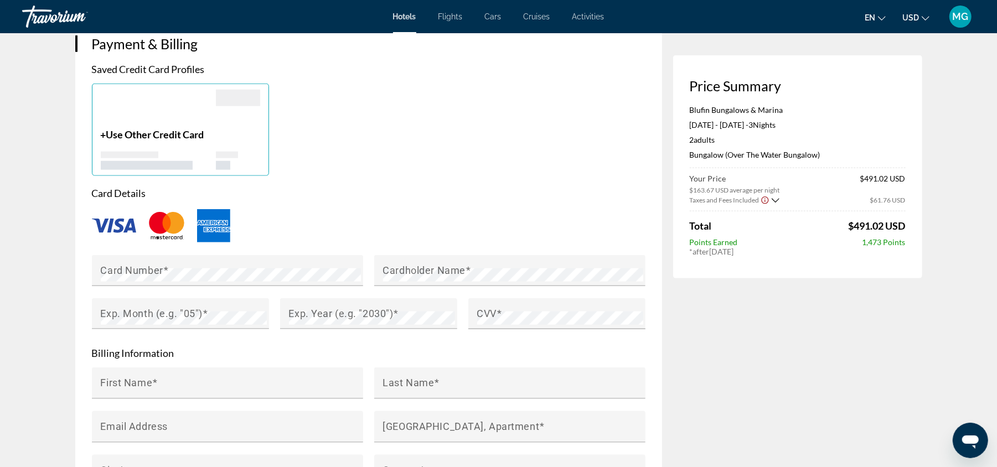
scroll to position [813, 0]
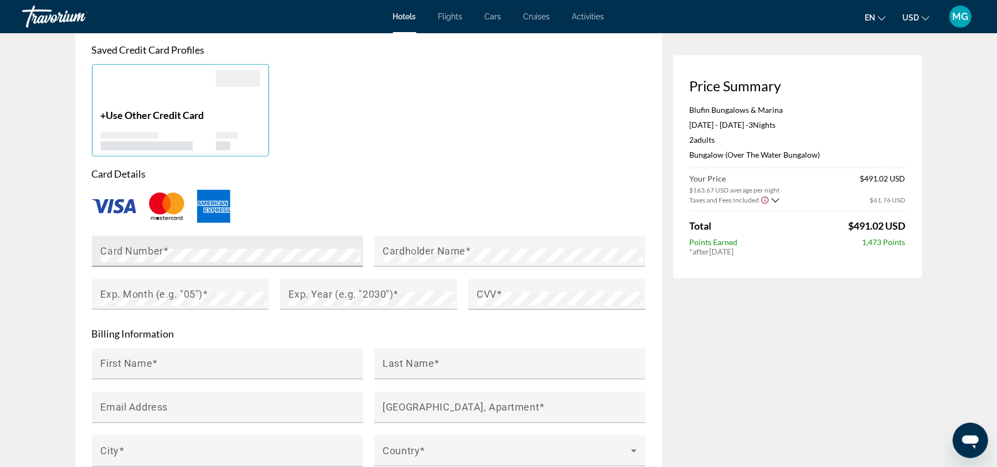
type input "**********"
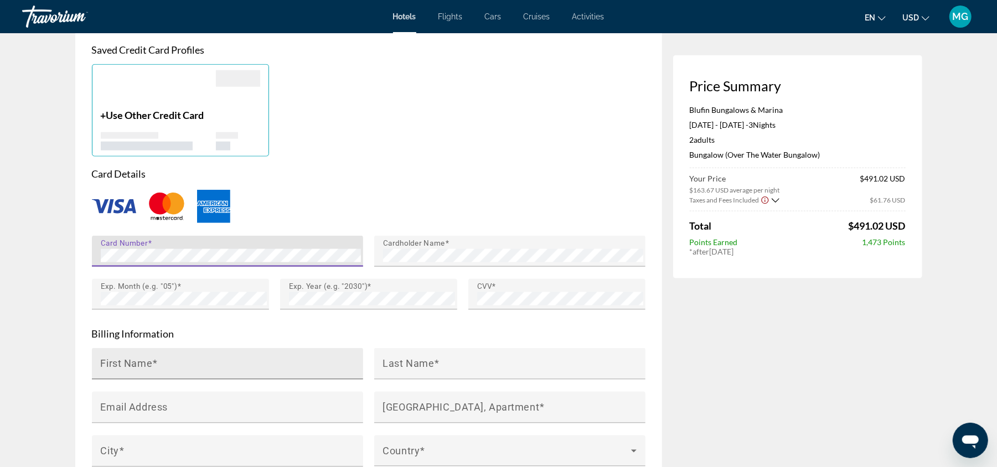
click at [217, 357] on div "First Name" at bounding box center [231, 364] width 260 height 32
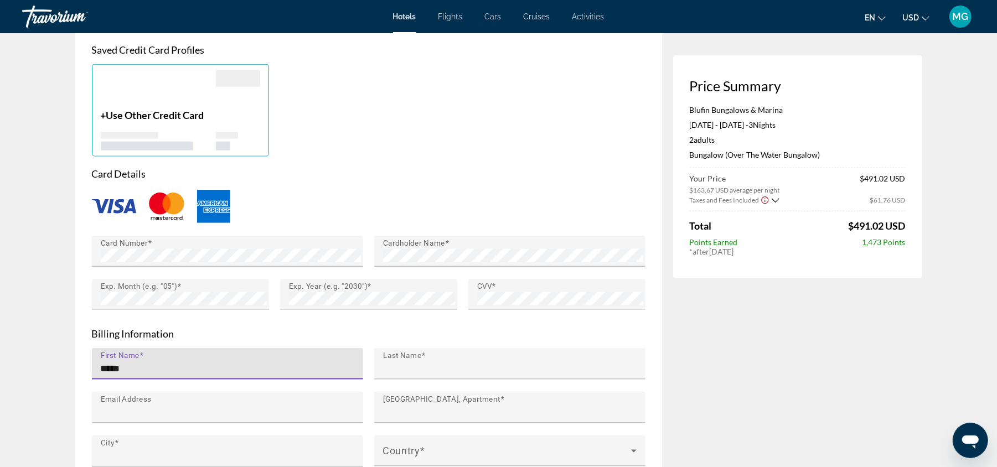
type input "******"
type input "*******"
type input "**********"
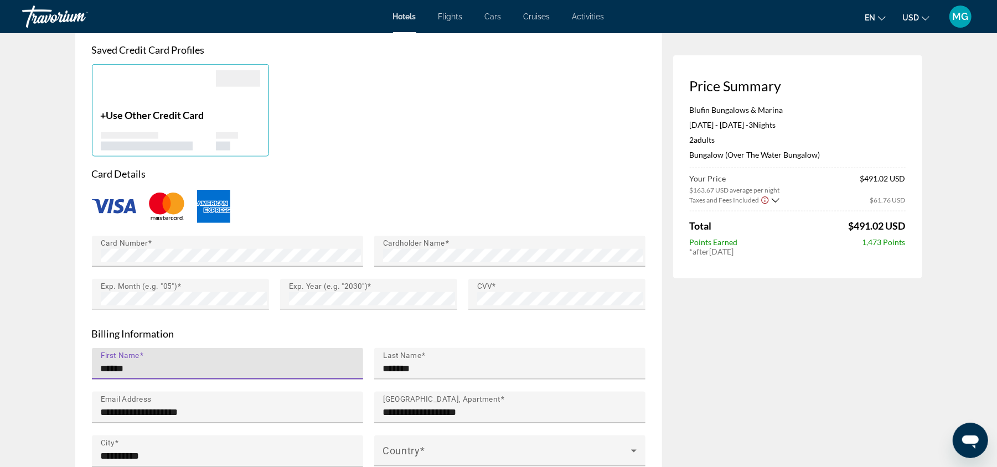
type input "**"
type input "*****"
click at [439, 451] on span "Main content" at bounding box center [507, 455] width 248 height 13
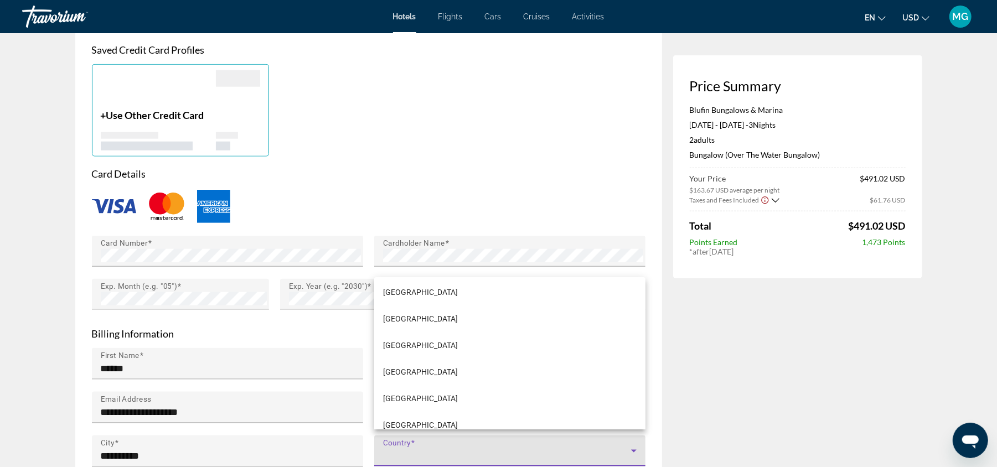
scroll to position [6362, 0]
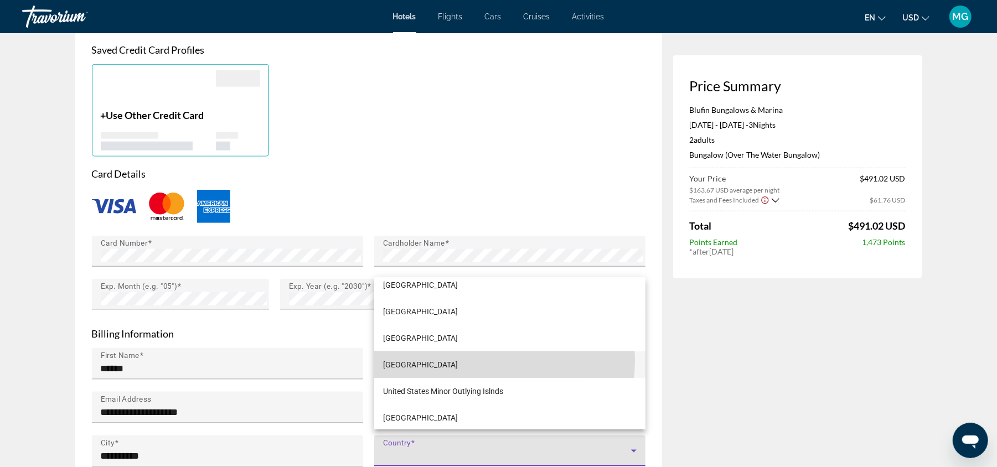
click at [458, 360] on span "[GEOGRAPHIC_DATA]" at bounding box center [420, 364] width 75 height 13
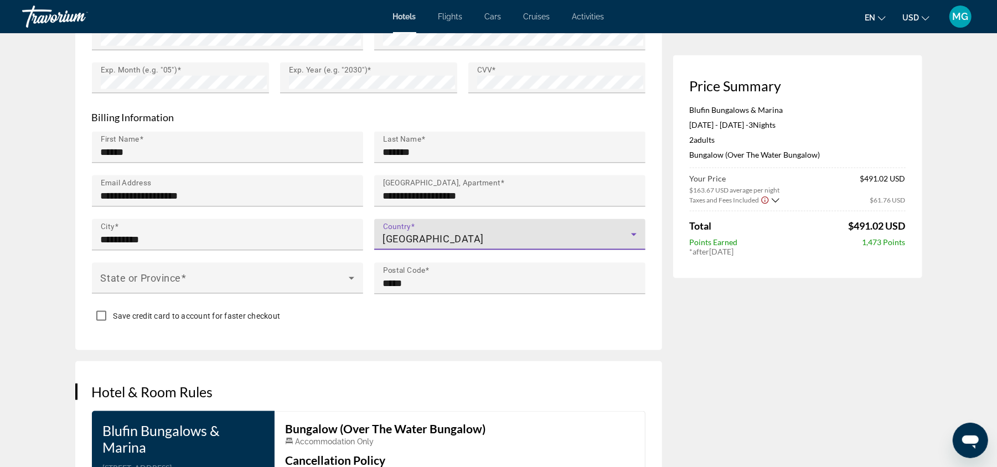
scroll to position [1033, 0]
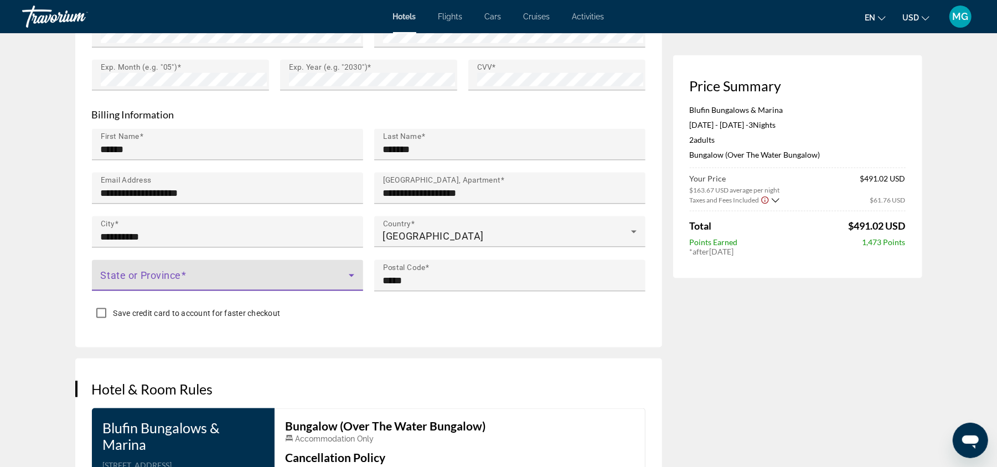
click at [264, 277] on span "Main content" at bounding box center [225, 280] width 248 height 13
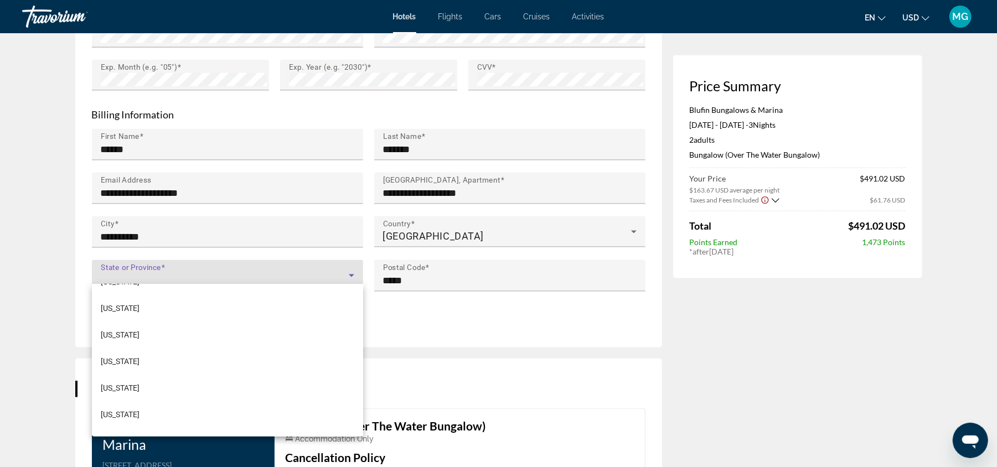
scroll to position [940, 0]
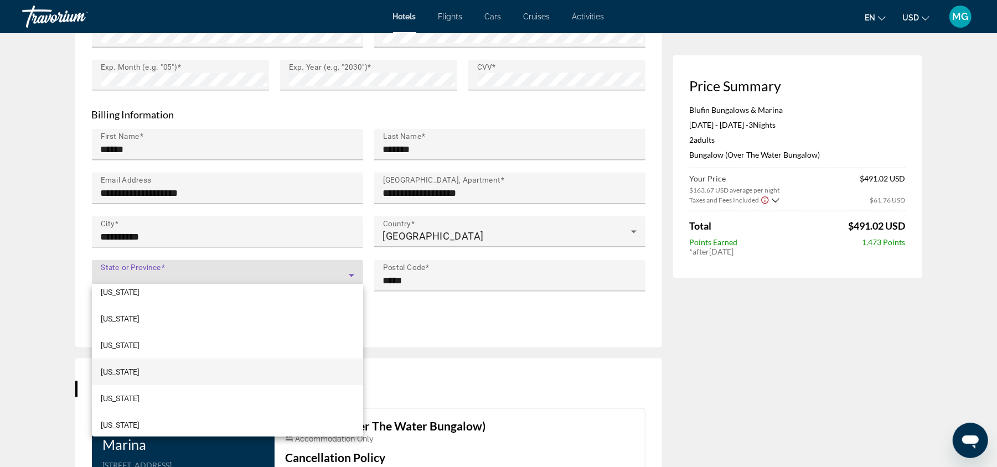
click at [185, 372] on mat-option "[US_STATE]" at bounding box center [227, 372] width 271 height 27
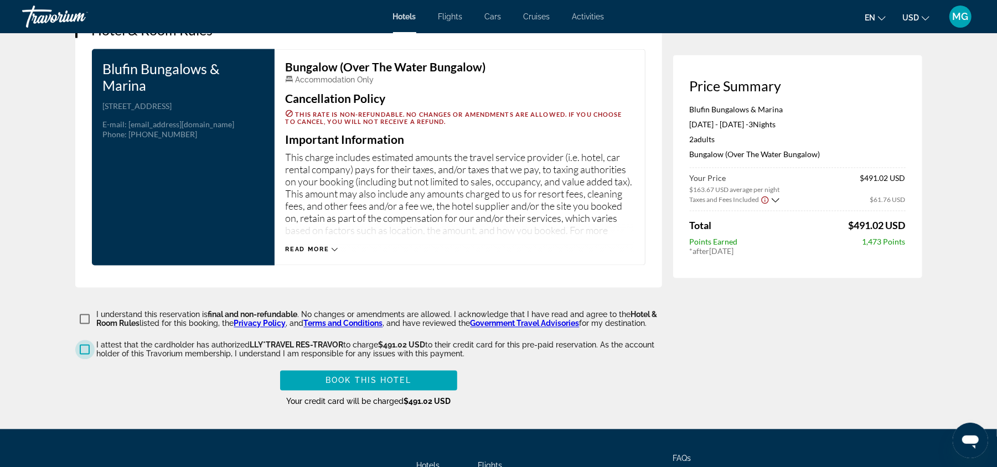
scroll to position [1395, 0]
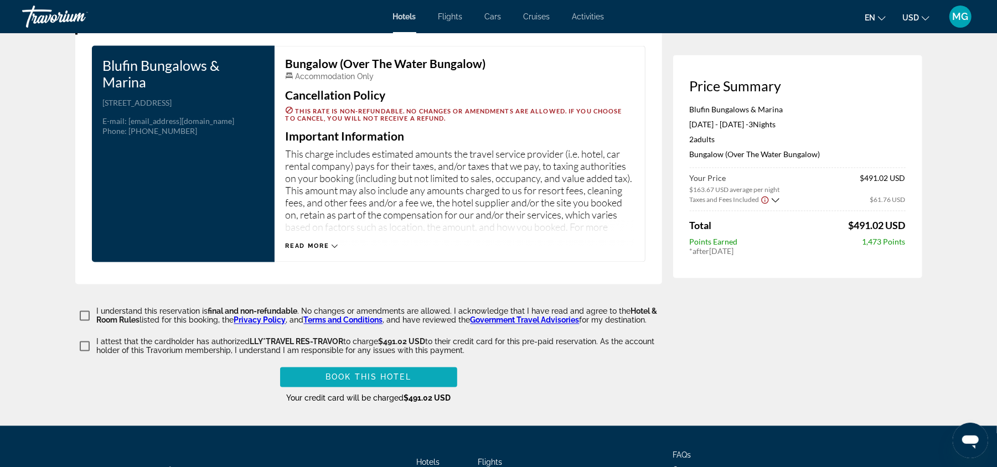
click at [381, 373] on span "Book this hotel" at bounding box center [369, 377] width 86 height 9
